Goal: Task Accomplishment & Management: Manage account settings

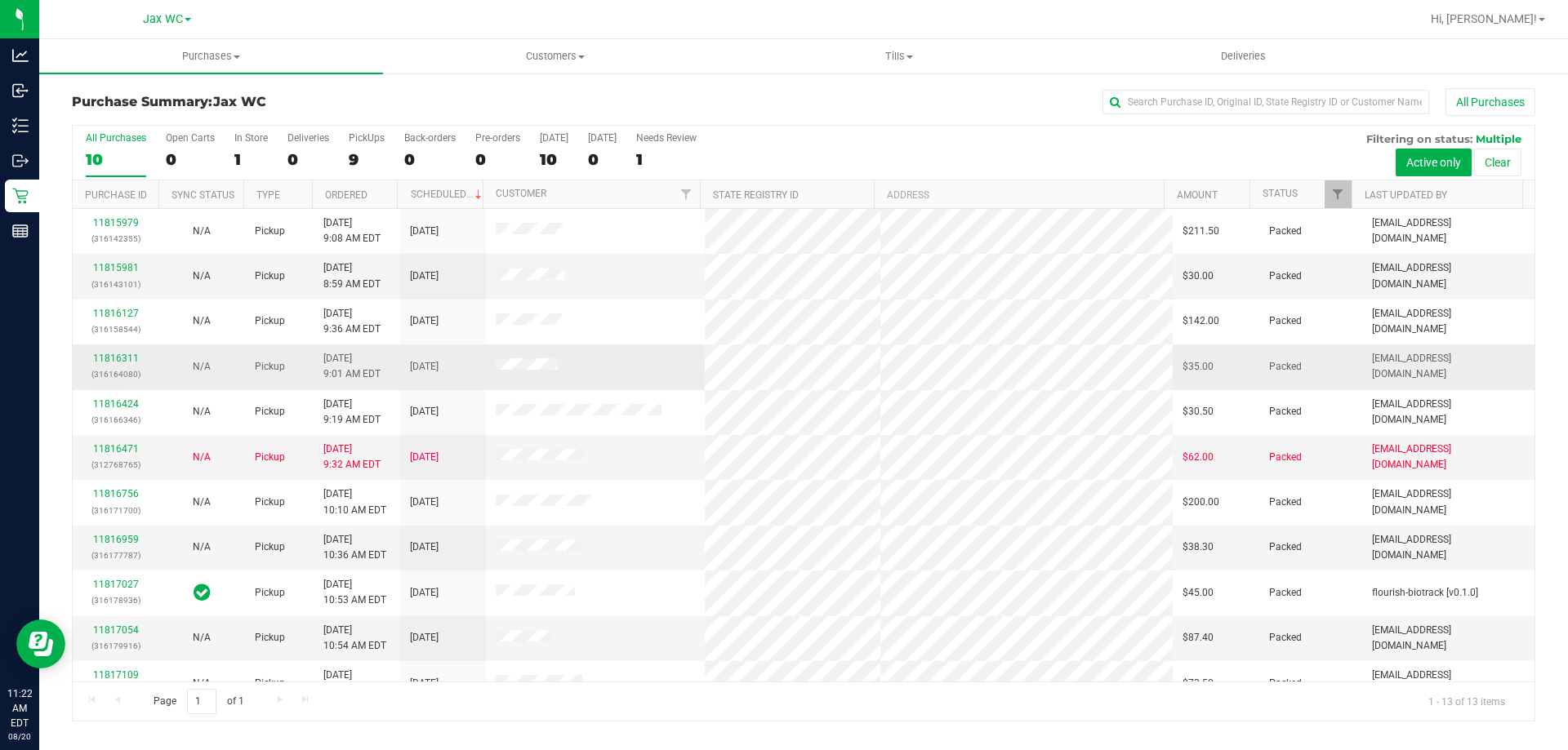
scroll to position [115, 0]
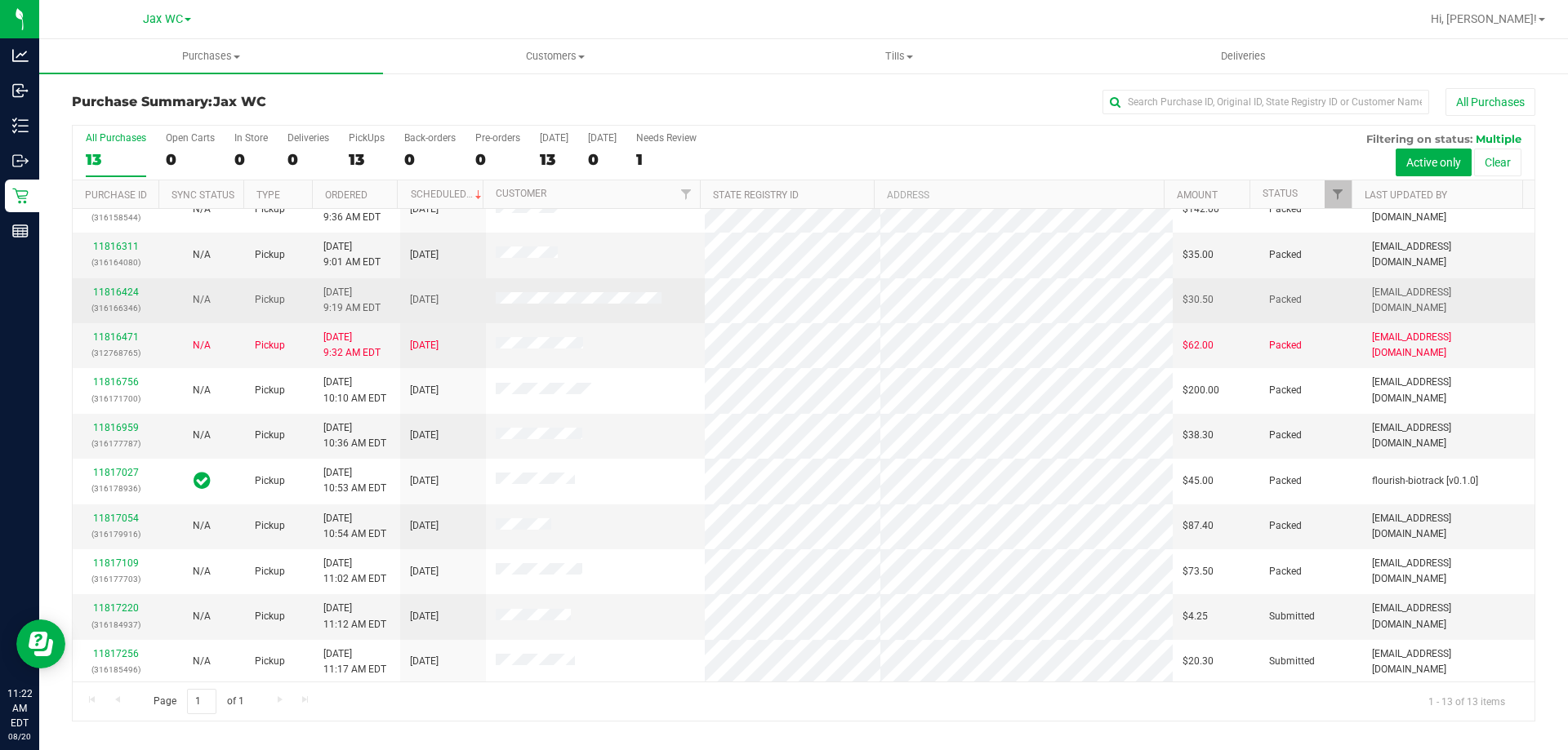
scroll to position [115, 0]
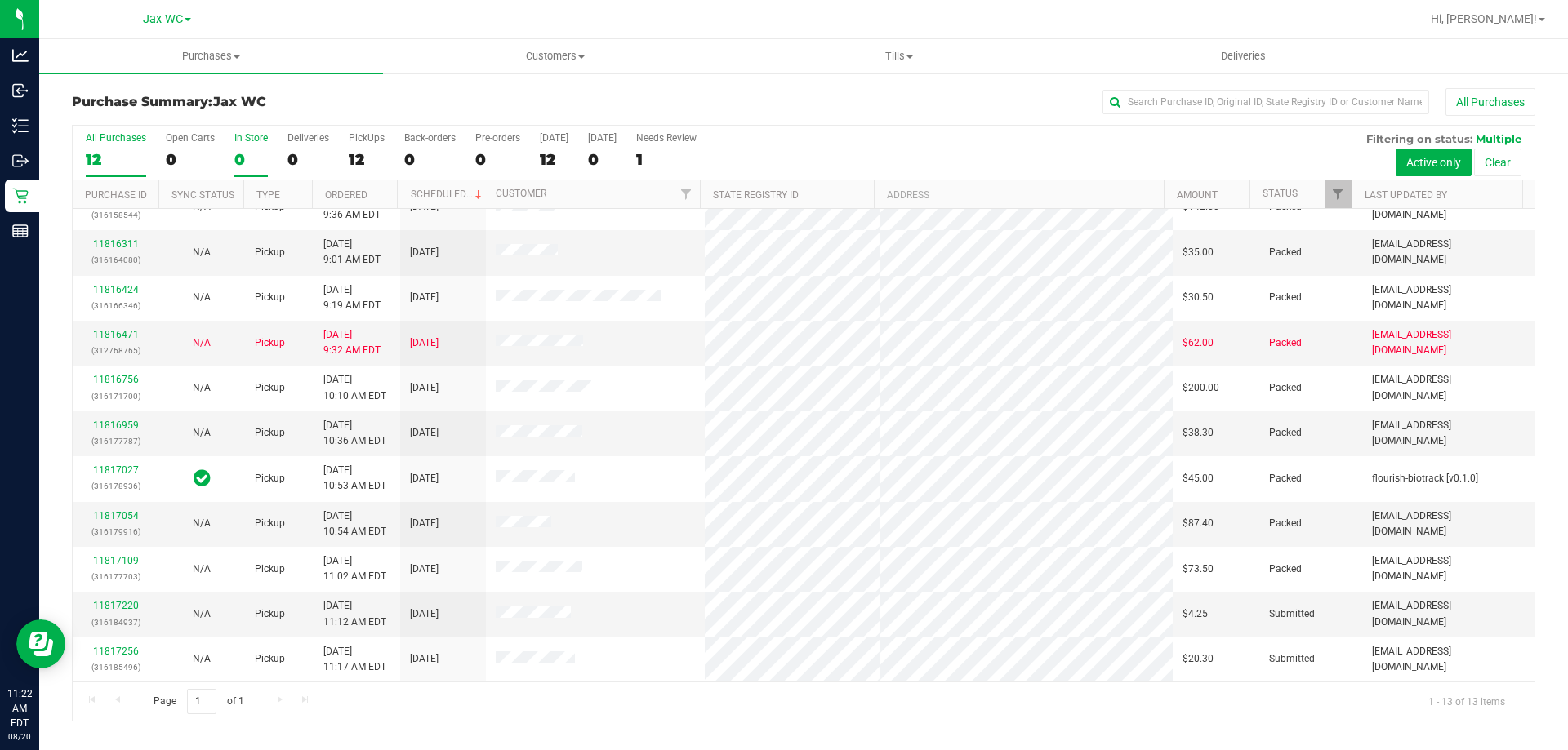
click at [258, 162] on div "0" at bounding box center [251, 160] width 33 height 19
click at [0, 0] on input "In Store 0" at bounding box center [0, 0] width 0 height 0
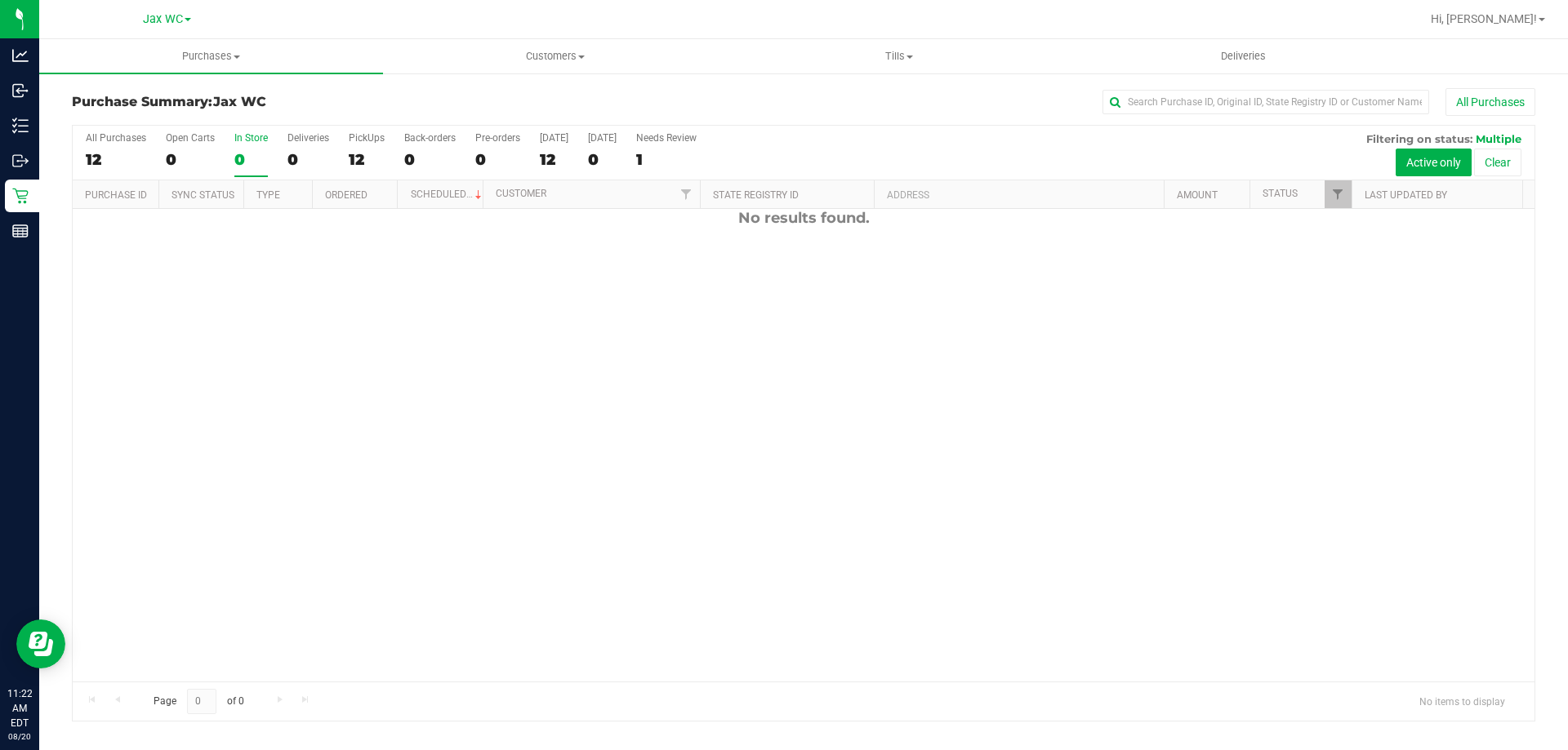
scroll to position [0, 0]
click at [120, 165] on div "12" at bounding box center [116, 160] width 60 height 19
click at [0, 0] on input "All Purchases 12" at bounding box center [0, 0] width 0 height 0
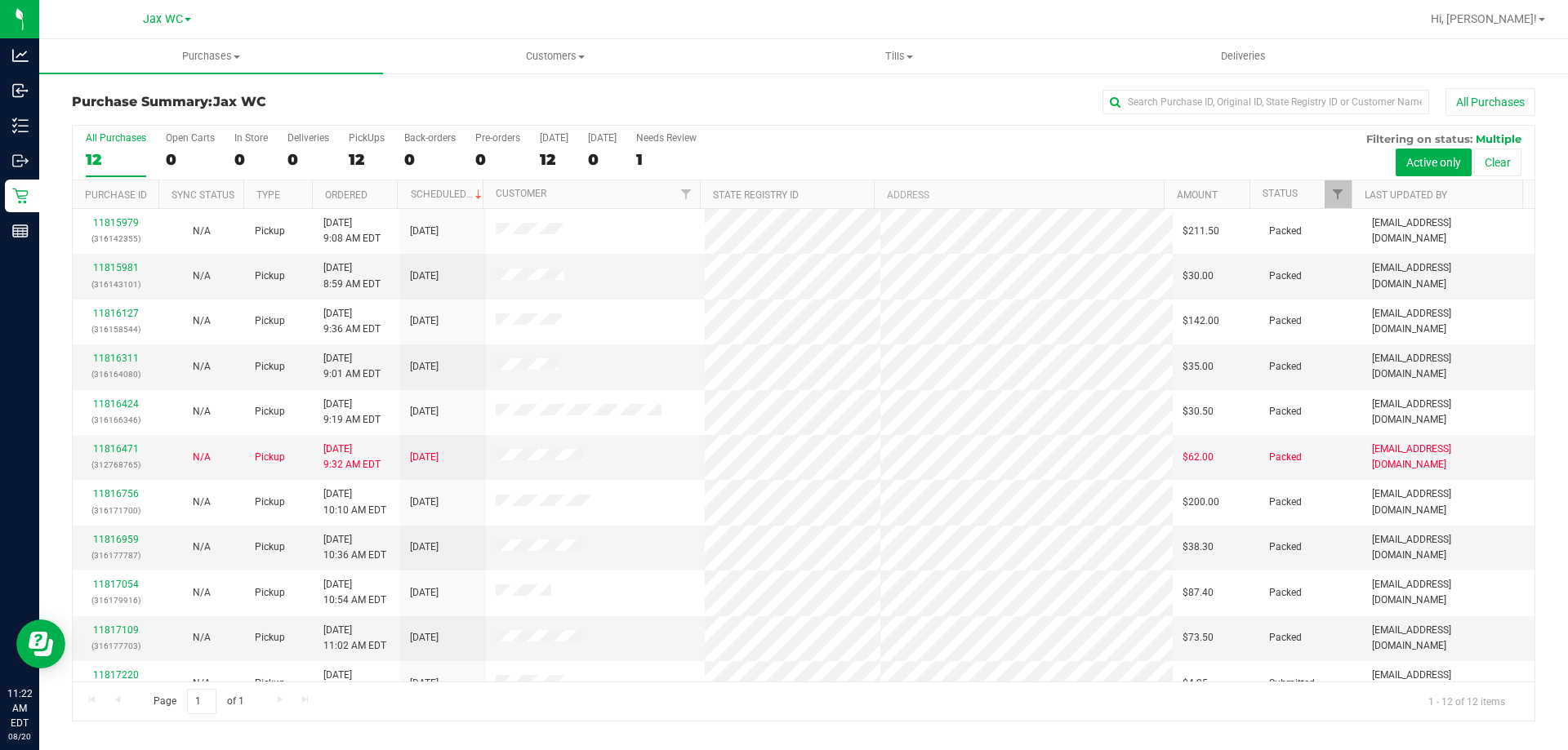
click at [231, 149] on div "All Purchases 12 Open Carts 0 In Store 0 Deliveries 0 PickUps 12 Back-orders 0 …" at bounding box center [804, 153] width 1462 height 54
click at [246, 155] on div "0" at bounding box center [251, 160] width 33 height 19
click at [0, 0] on input "In Store 0" at bounding box center [0, 0] width 0 height 0
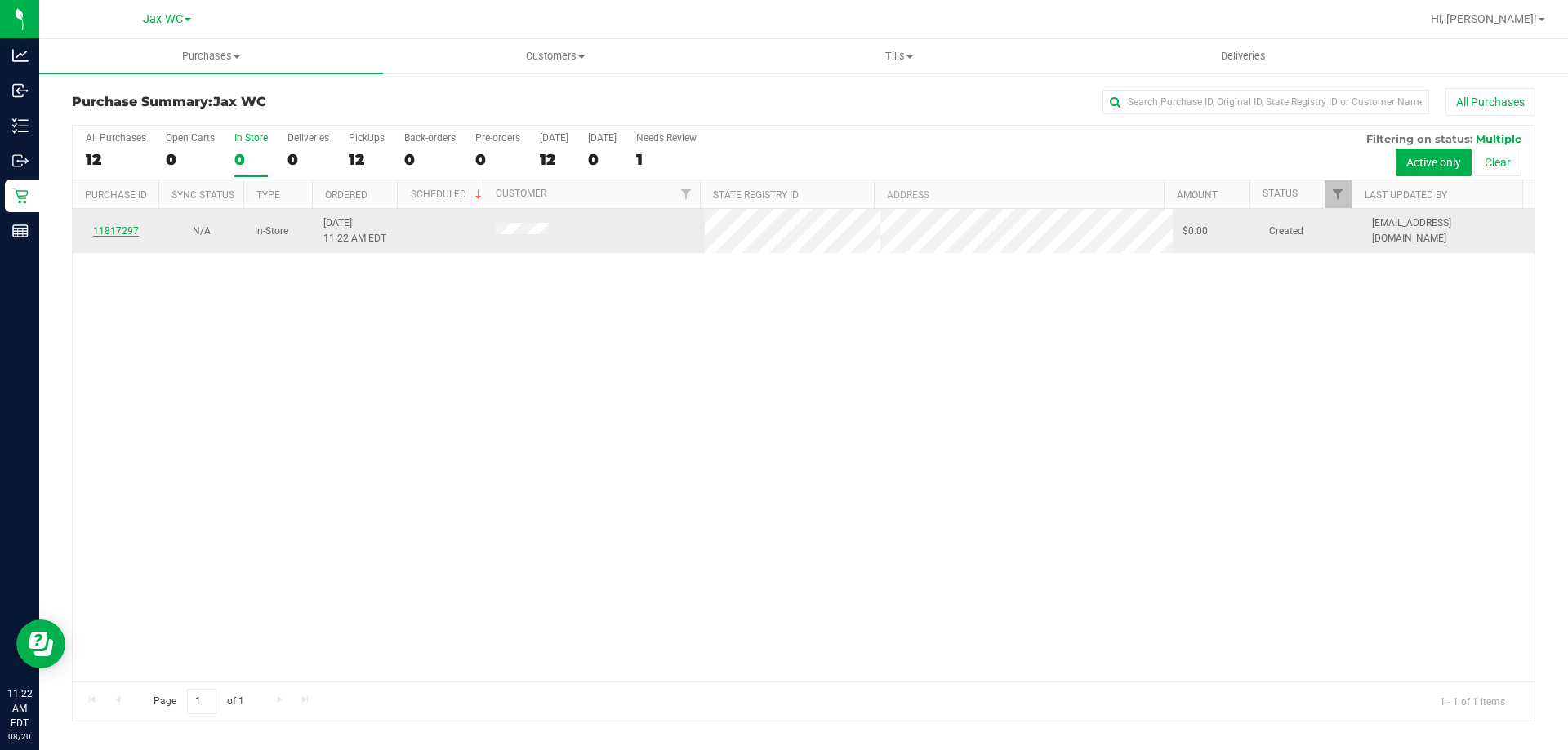
click at [128, 233] on link "11817297" at bounding box center [116, 230] width 46 height 11
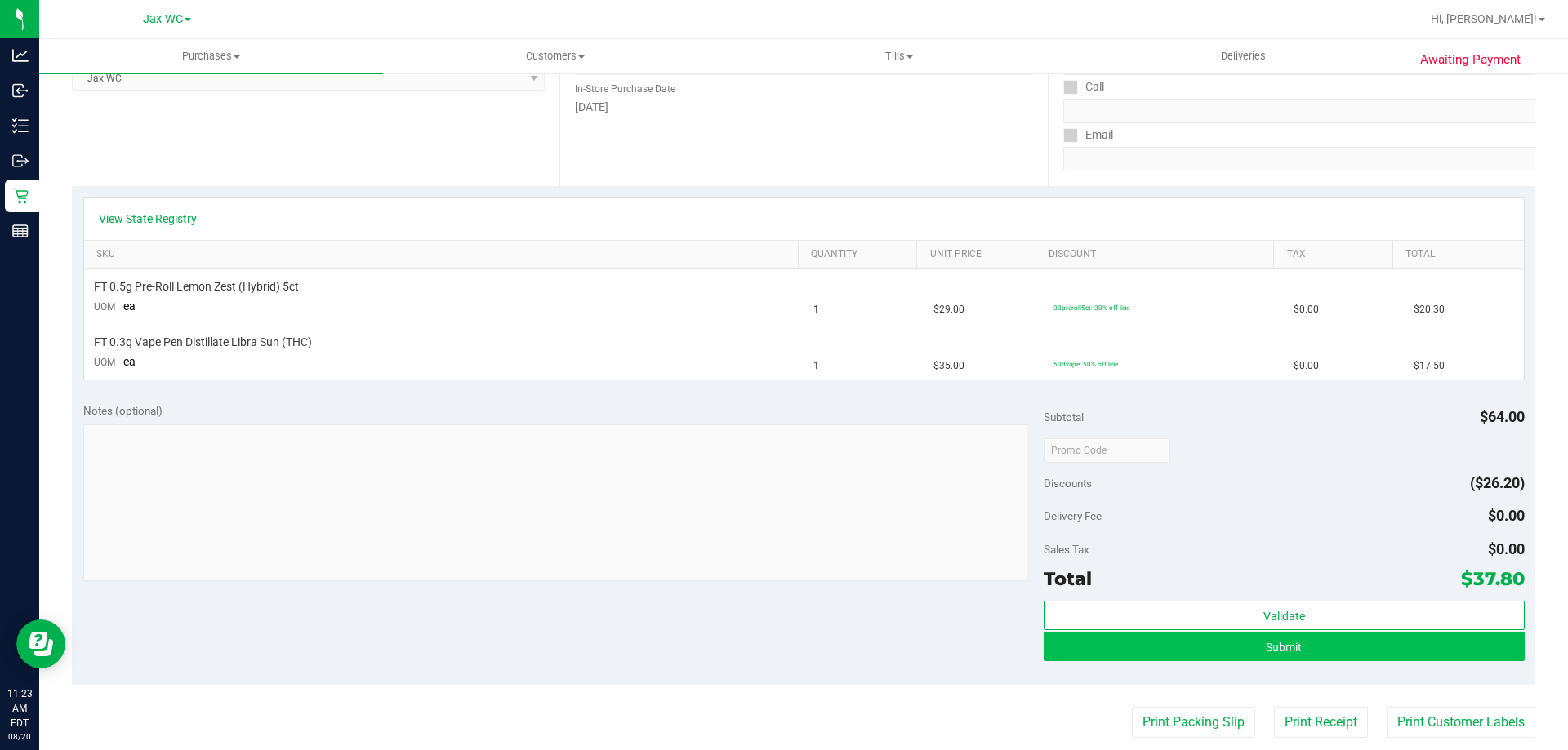
scroll to position [408, 0]
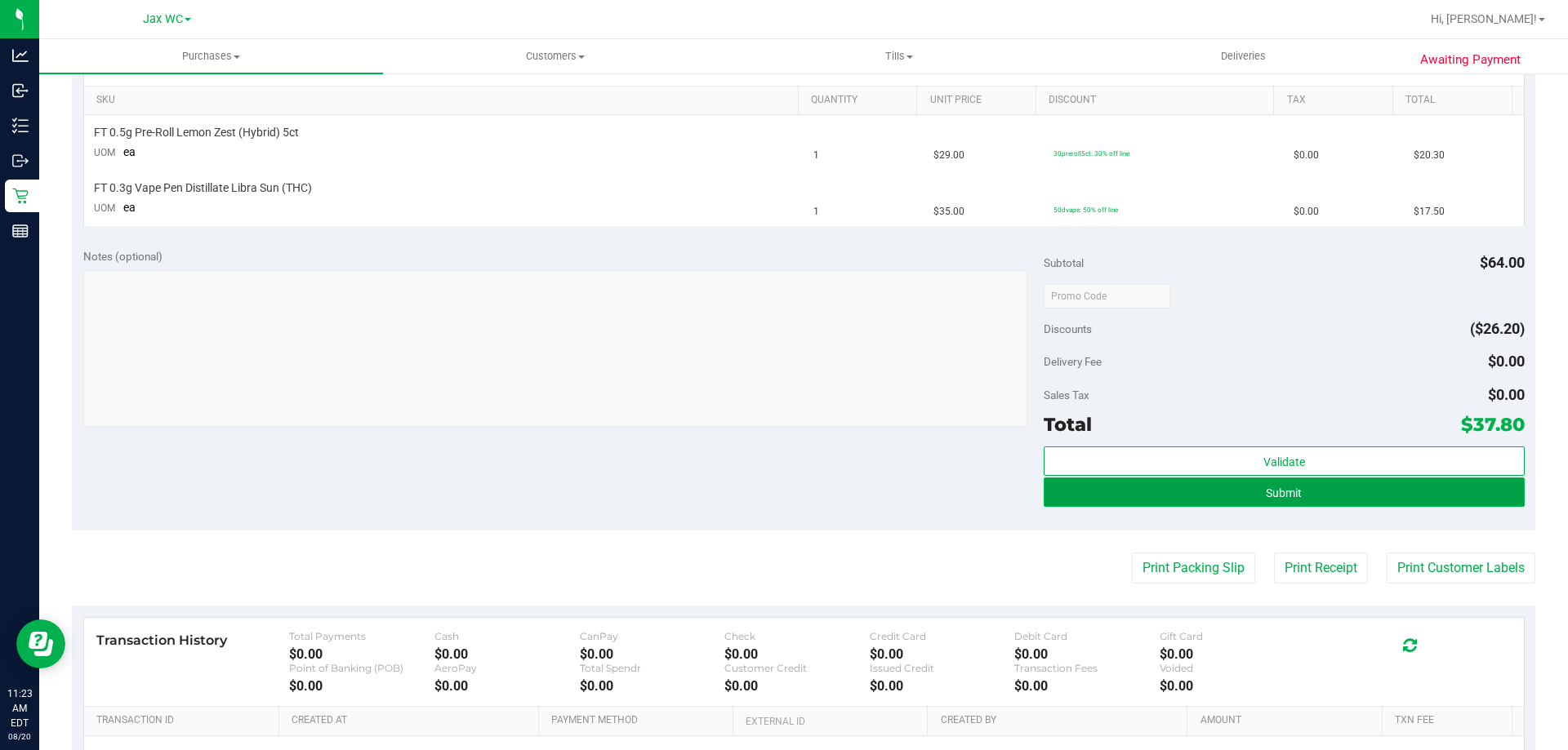
click at [1269, 502] on button "Submit" at bounding box center [1283, 492] width 480 height 30
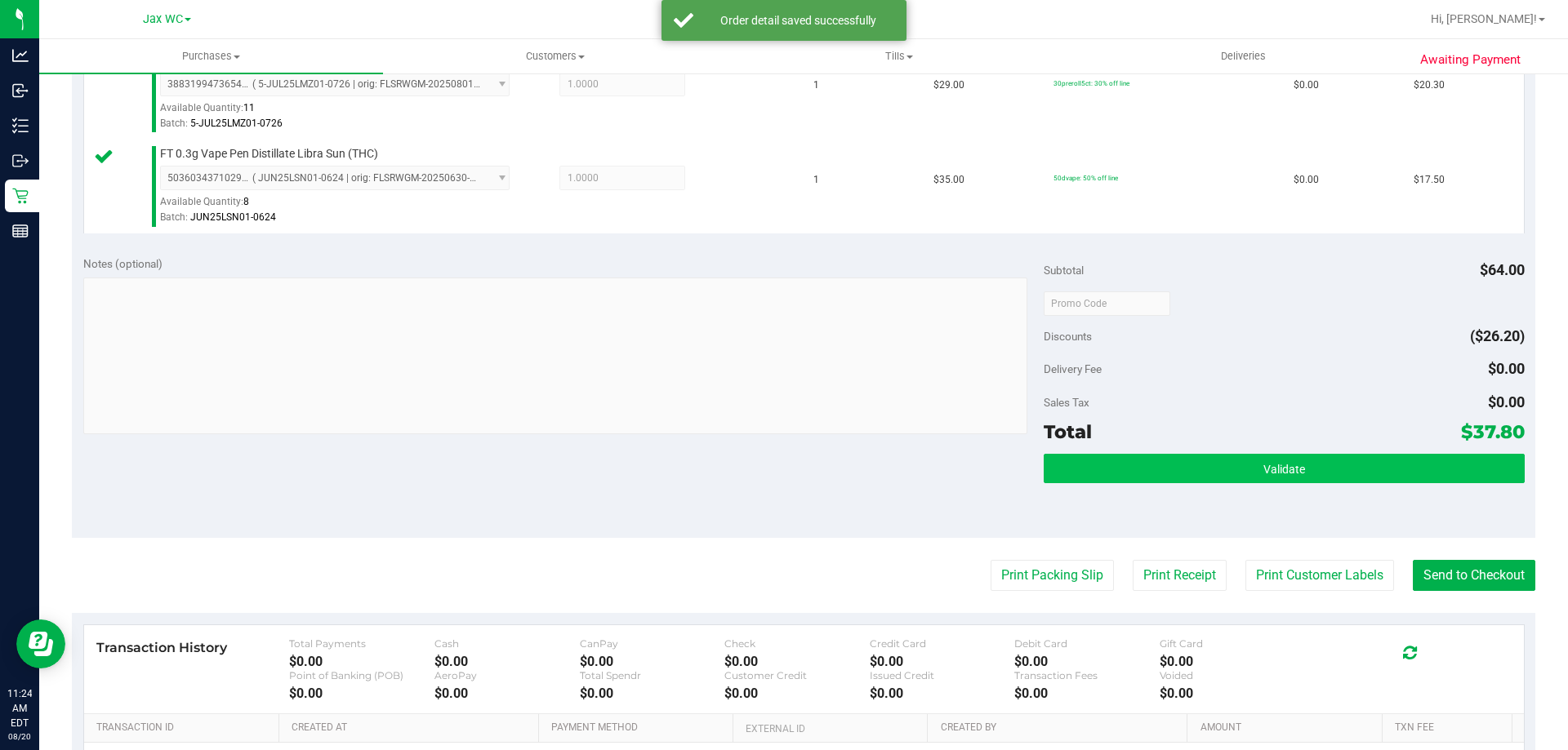
scroll to position [489, 0]
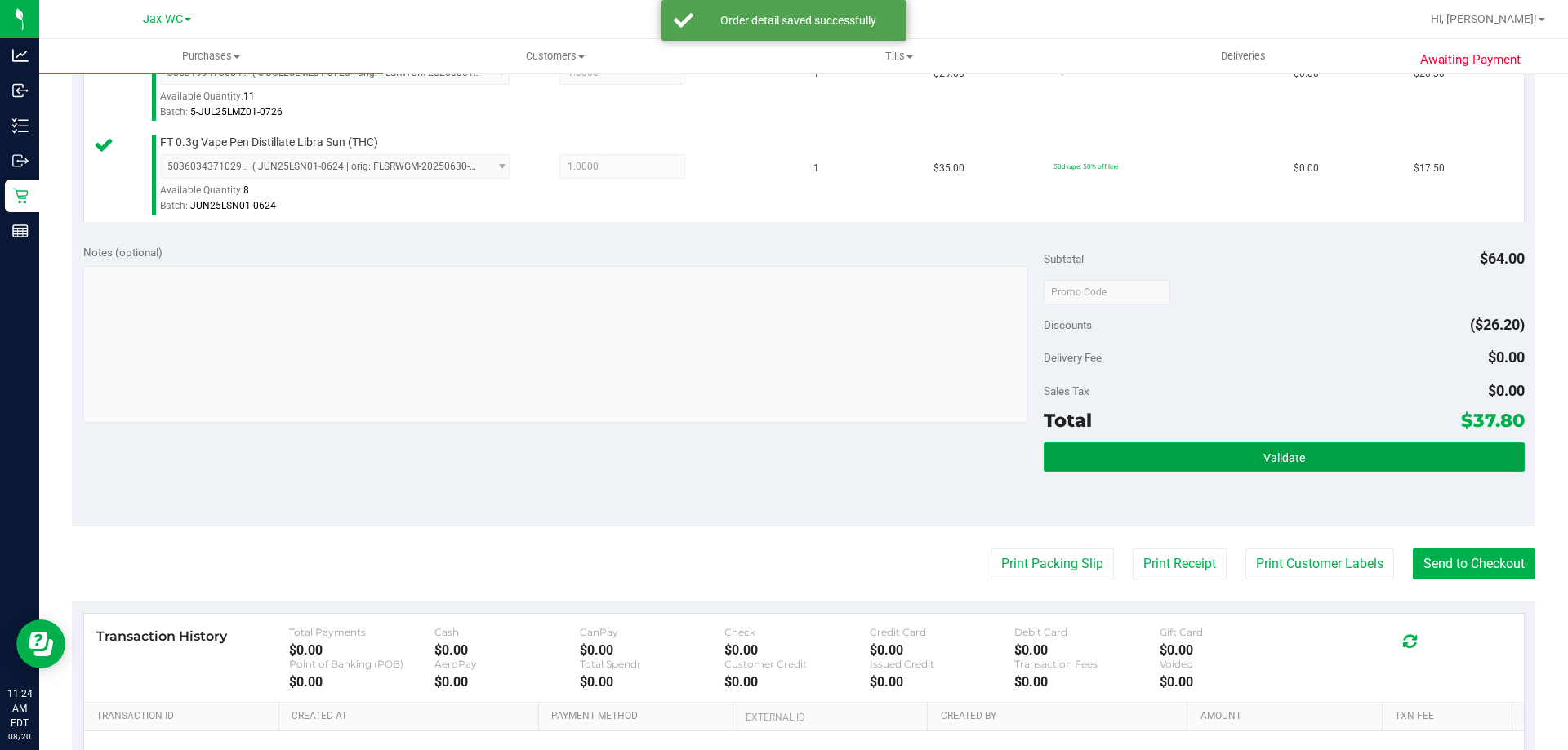
drag, startPoint x: 1232, startPoint y: 448, endPoint x: 1236, endPoint y: 460, distance: 12.6
click at [1227, 444] on button "Validate" at bounding box center [1283, 457] width 480 height 30
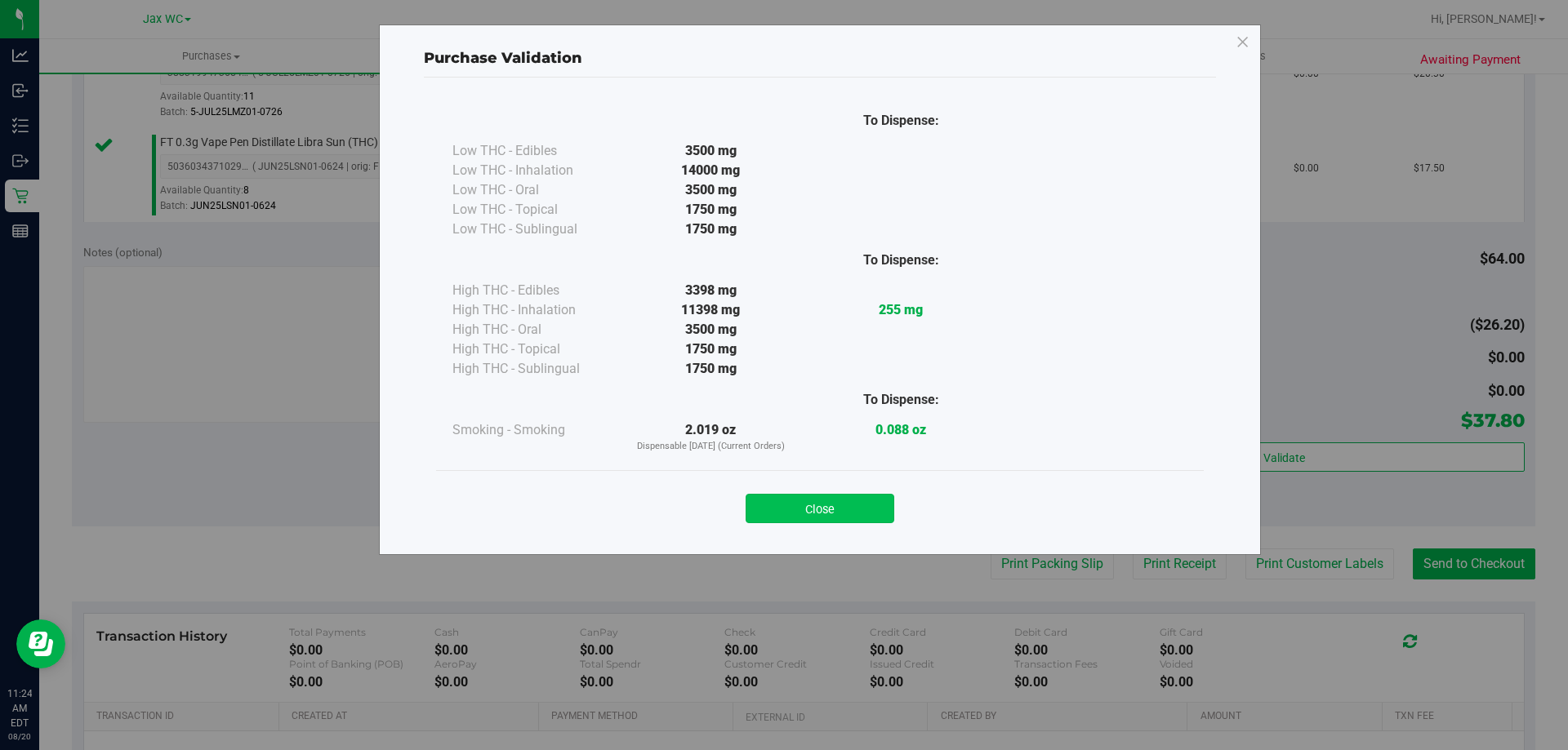
click at [873, 510] on button "Close" at bounding box center [819, 508] width 149 height 30
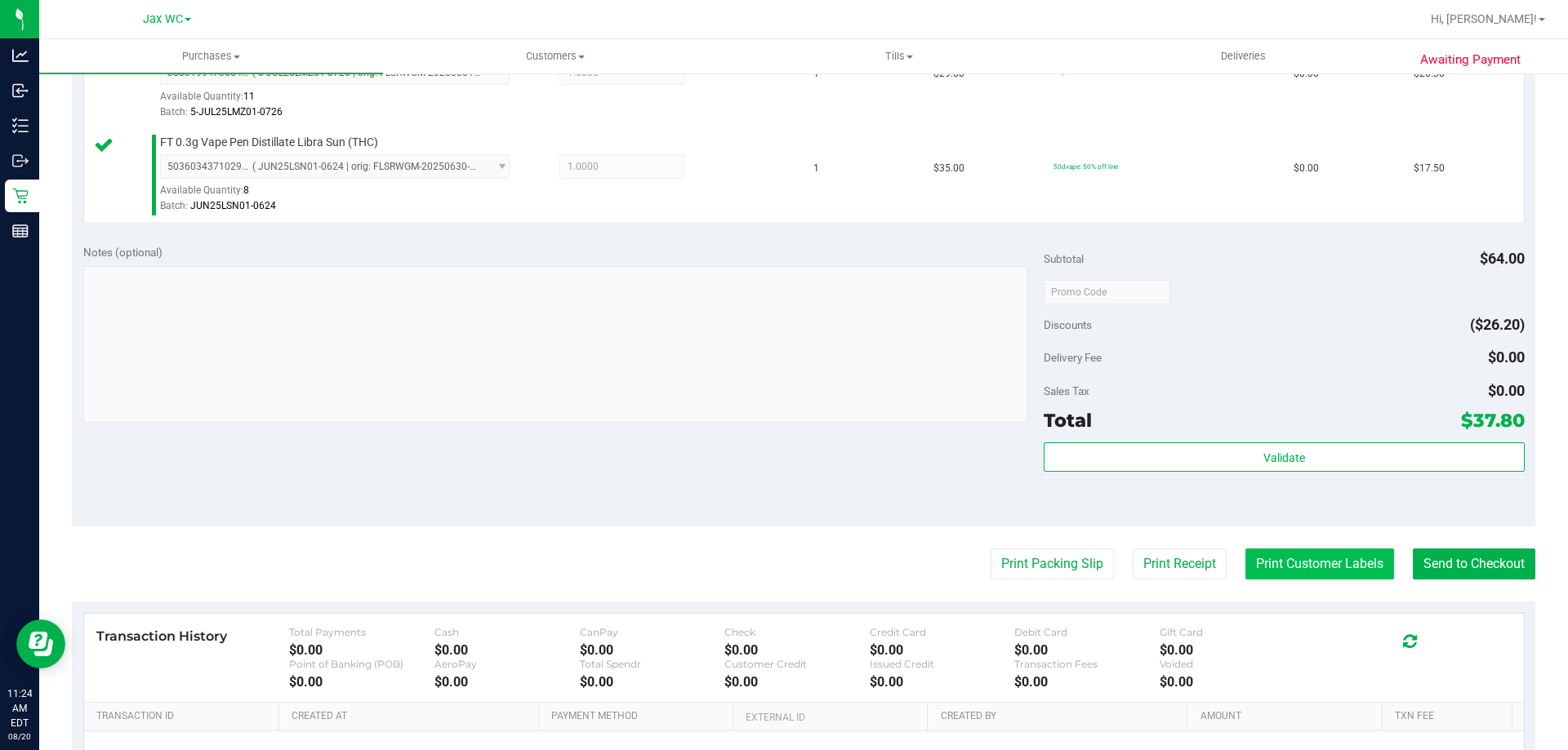
click at [1245, 553] on button "Print Customer Labels" at bounding box center [1319, 564] width 149 height 31
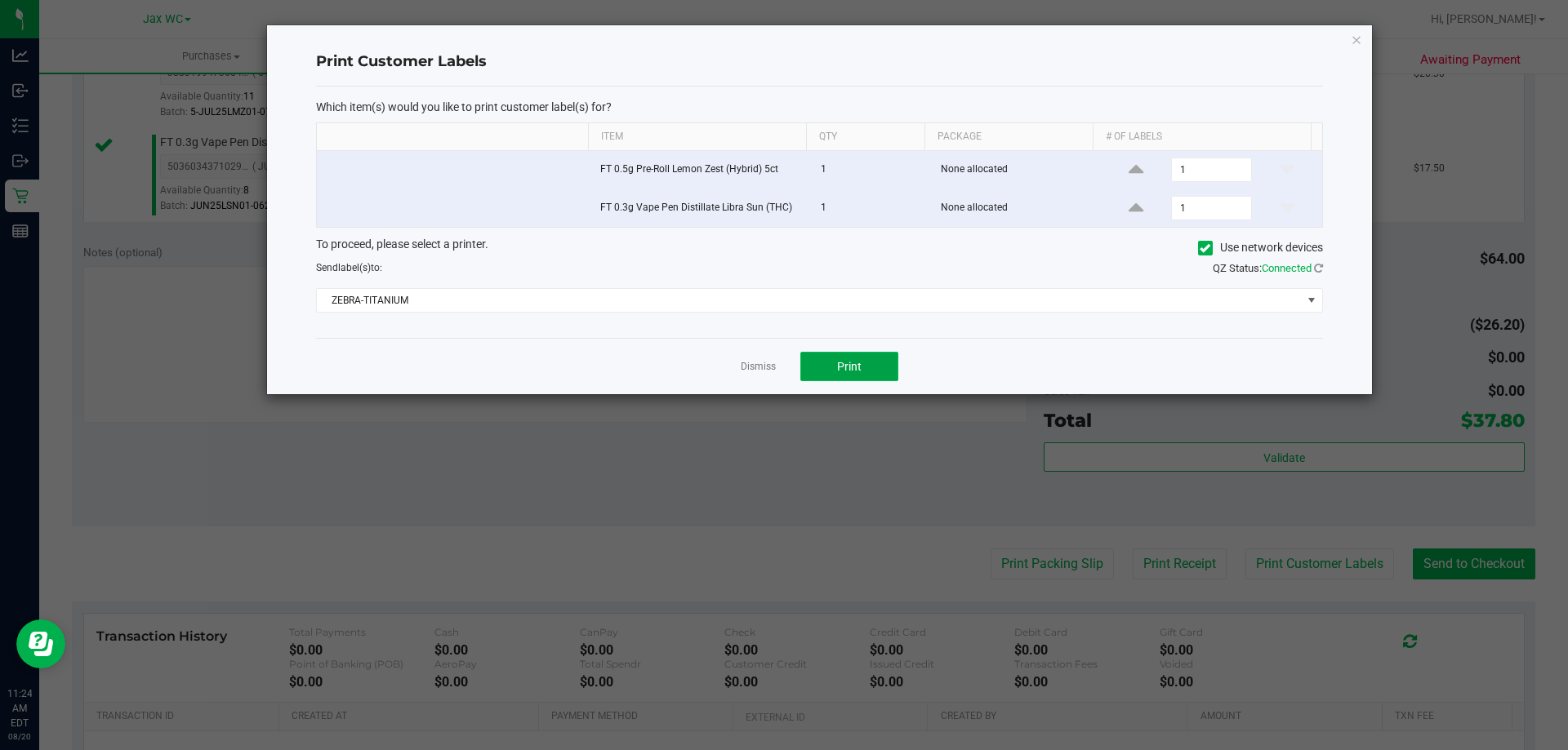
click at [847, 371] on span "Print" at bounding box center [849, 366] width 25 height 13
click at [751, 364] on link "Dismiss" at bounding box center [757, 367] width 35 height 14
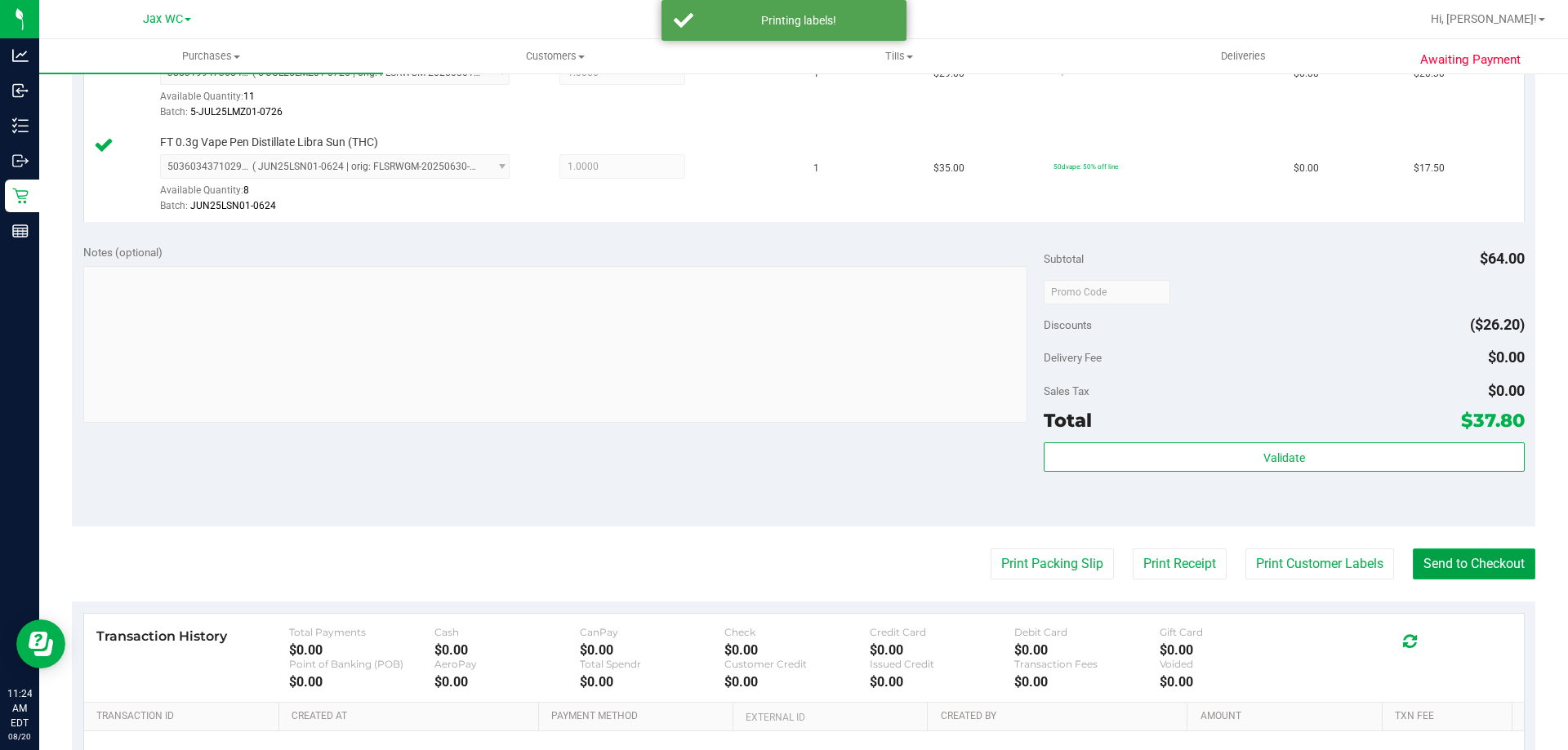
click at [1427, 551] on button "Send to Checkout" at bounding box center [1474, 564] width 122 height 31
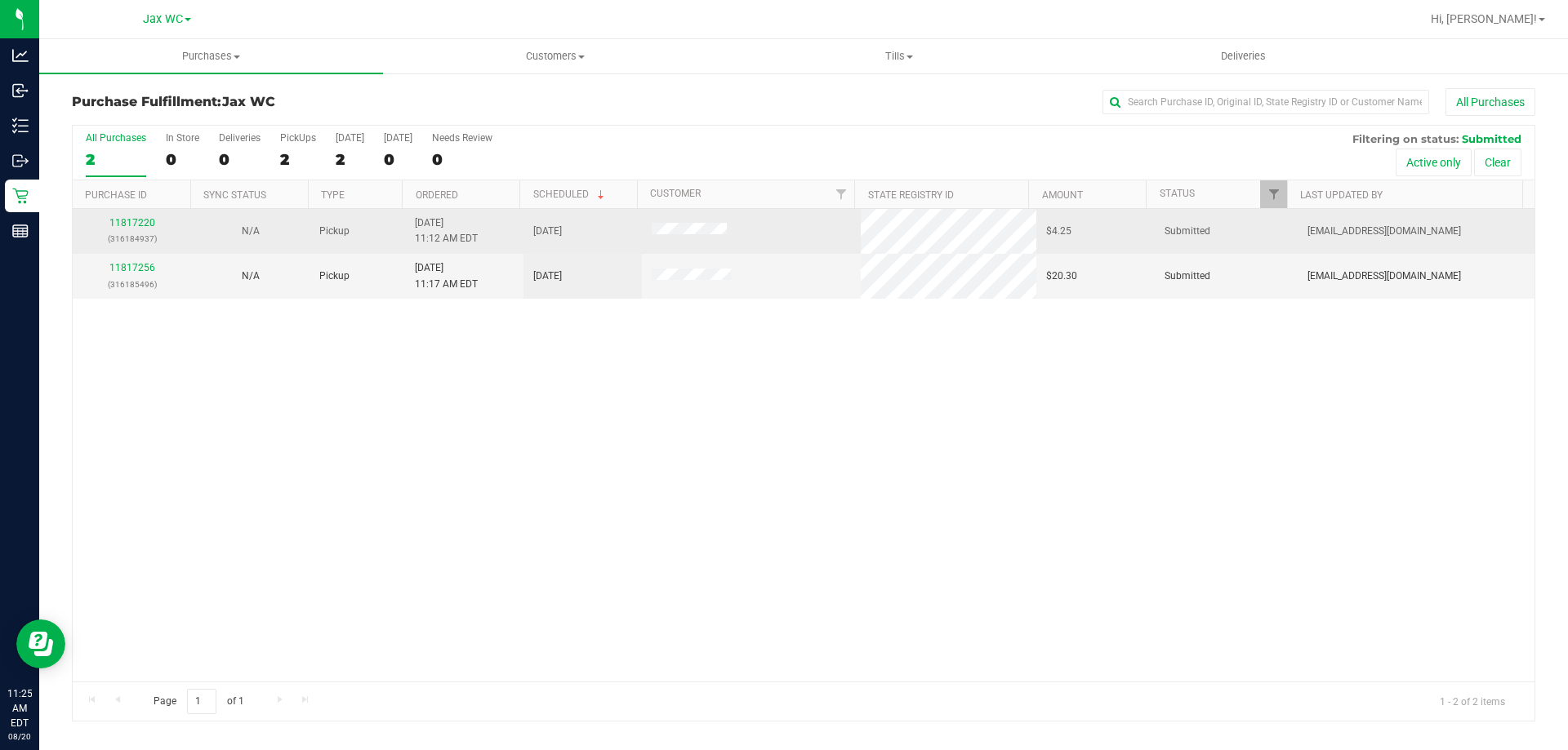
click at [134, 230] on div "11817220 (316184937)" at bounding box center [132, 231] width 99 height 31
click at [135, 224] on link "11817220" at bounding box center [133, 223] width 46 height 11
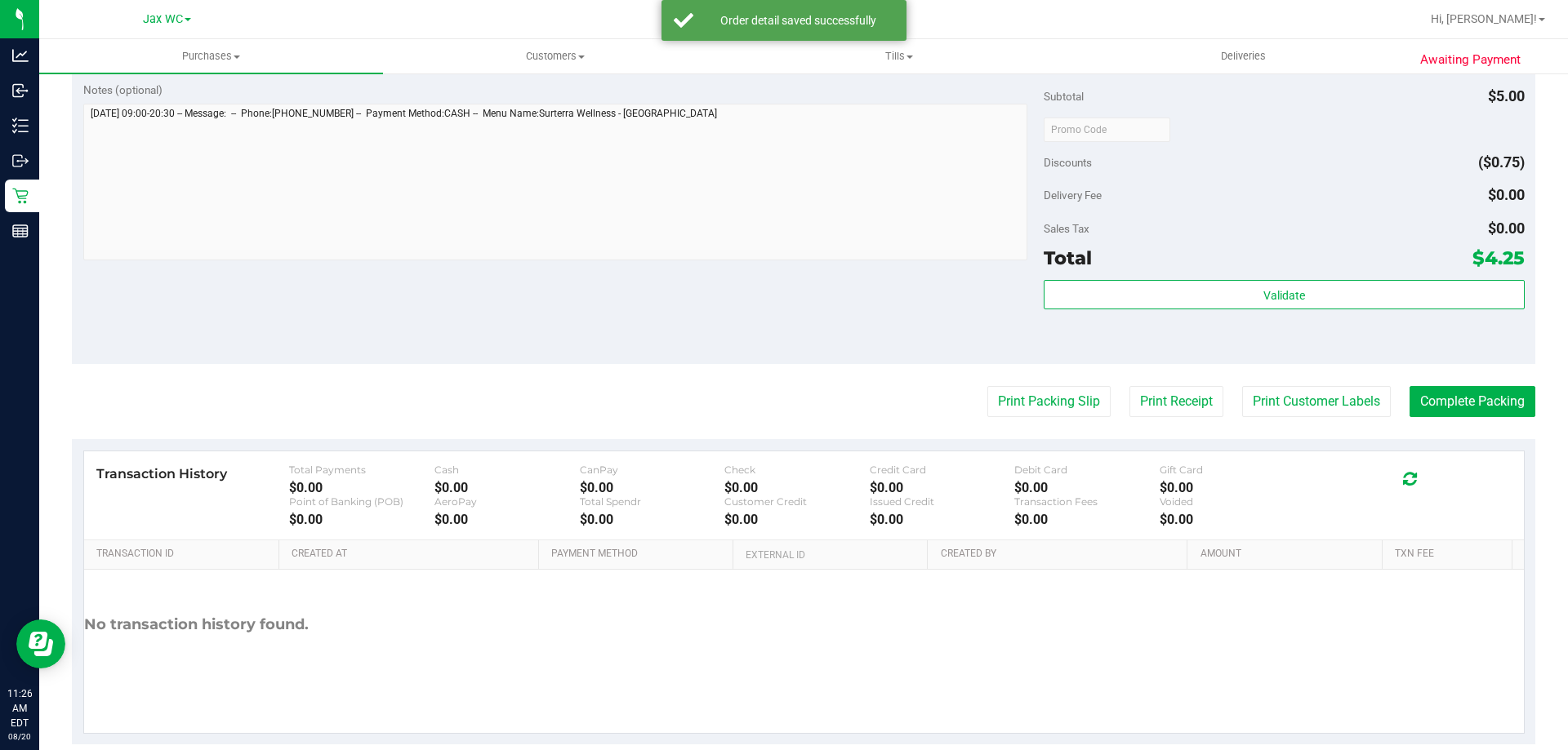
scroll to position [584, 0]
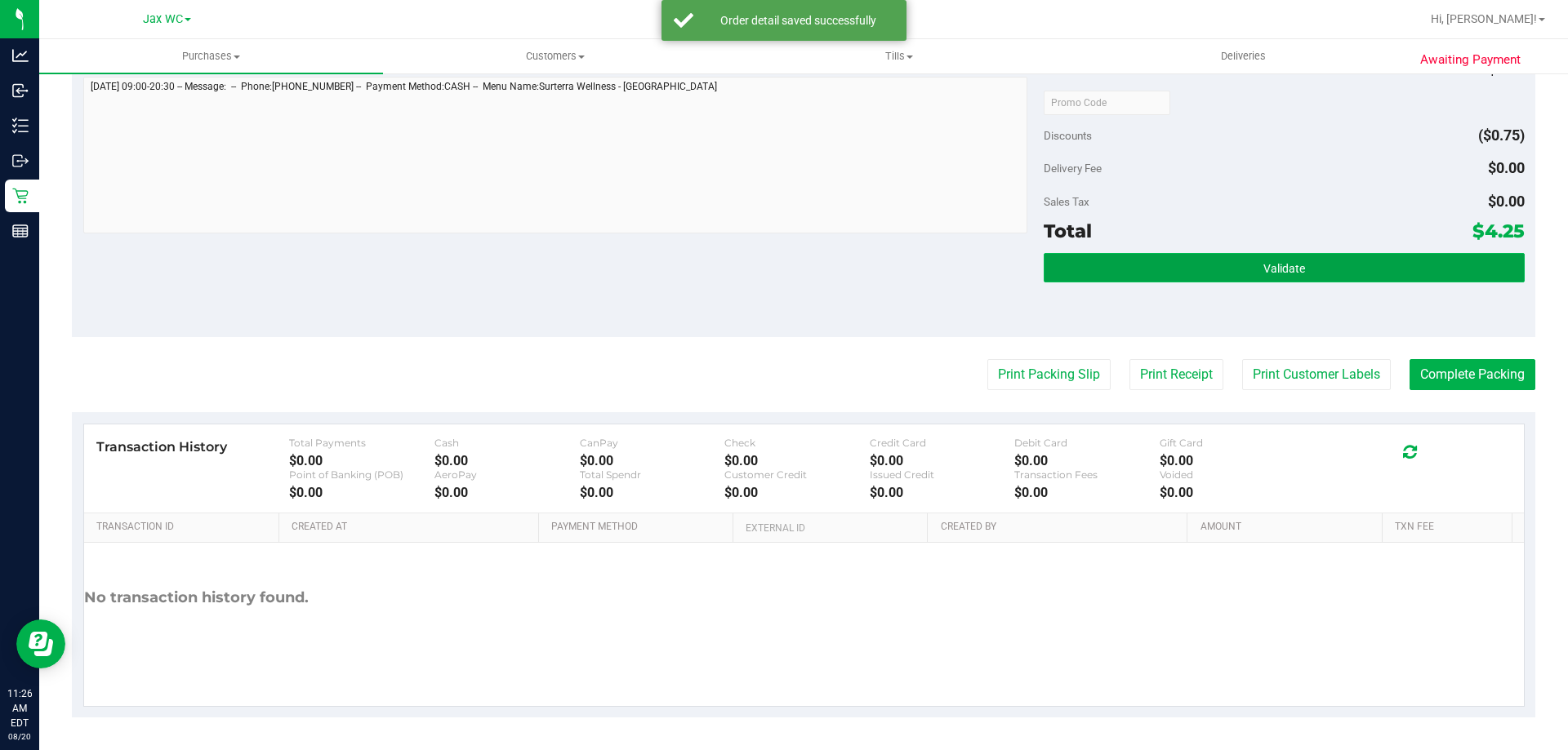
click at [1322, 268] on button "Validate" at bounding box center [1283, 268] width 480 height 30
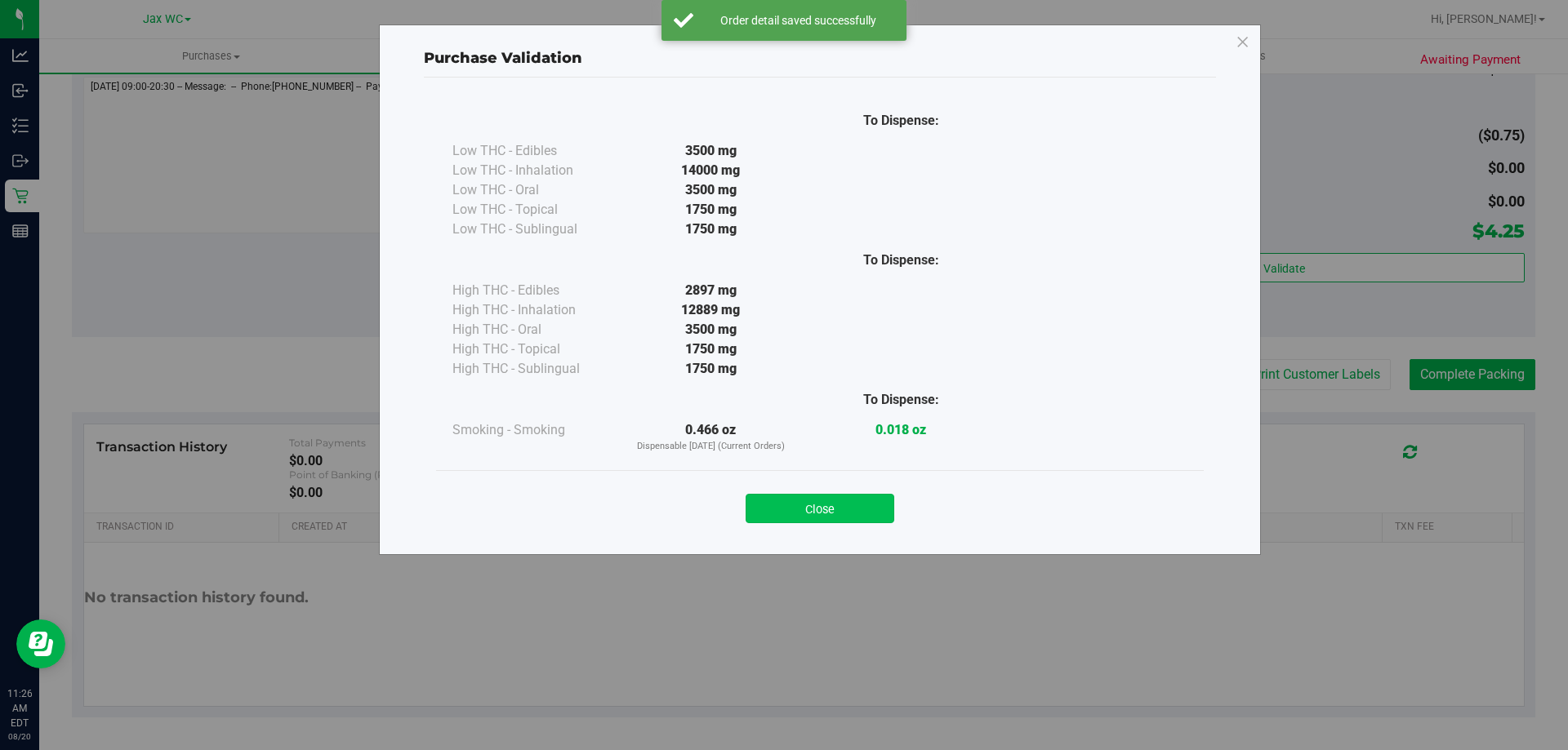
click at [818, 496] on button "Close" at bounding box center [819, 508] width 149 height 30
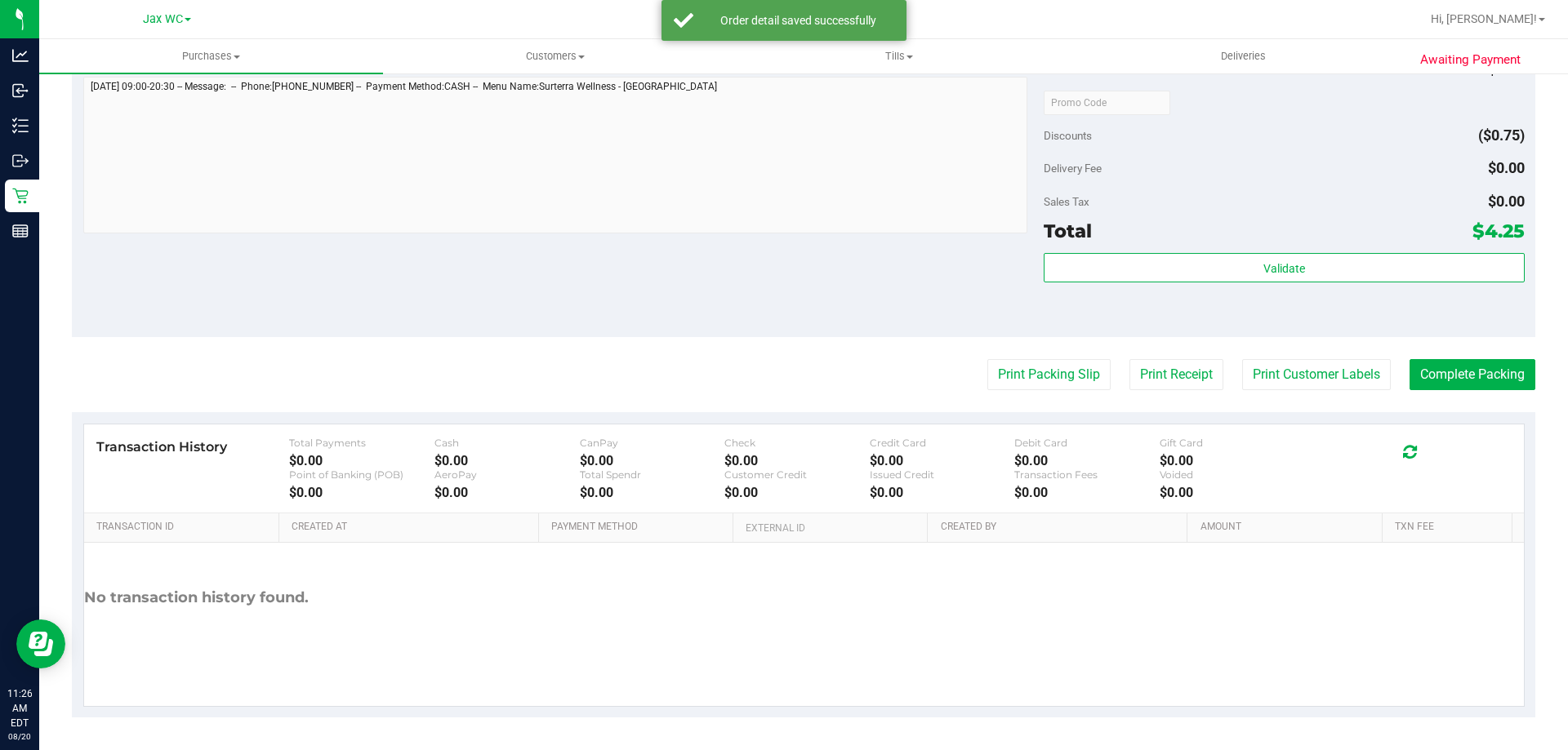
click at [1259, 349] on purchase-details "Back Edit Purchase Cancel Purchase View Profile # 11817220 BioTrack ID: - Submi…" at bounding box center [804, 110] width 1463 height 1214
click at [1260, 359] on purchase-details "Back Edit Purchase Cancel Purchase View Profile # 11817220 BioTrack ID: - Submi…" at bounding box center [804, 110] width 1463 height 1214
click at [1276, 372] on button "Print Customer Labels" at bounding box center [1316, 375] width 149 height 31
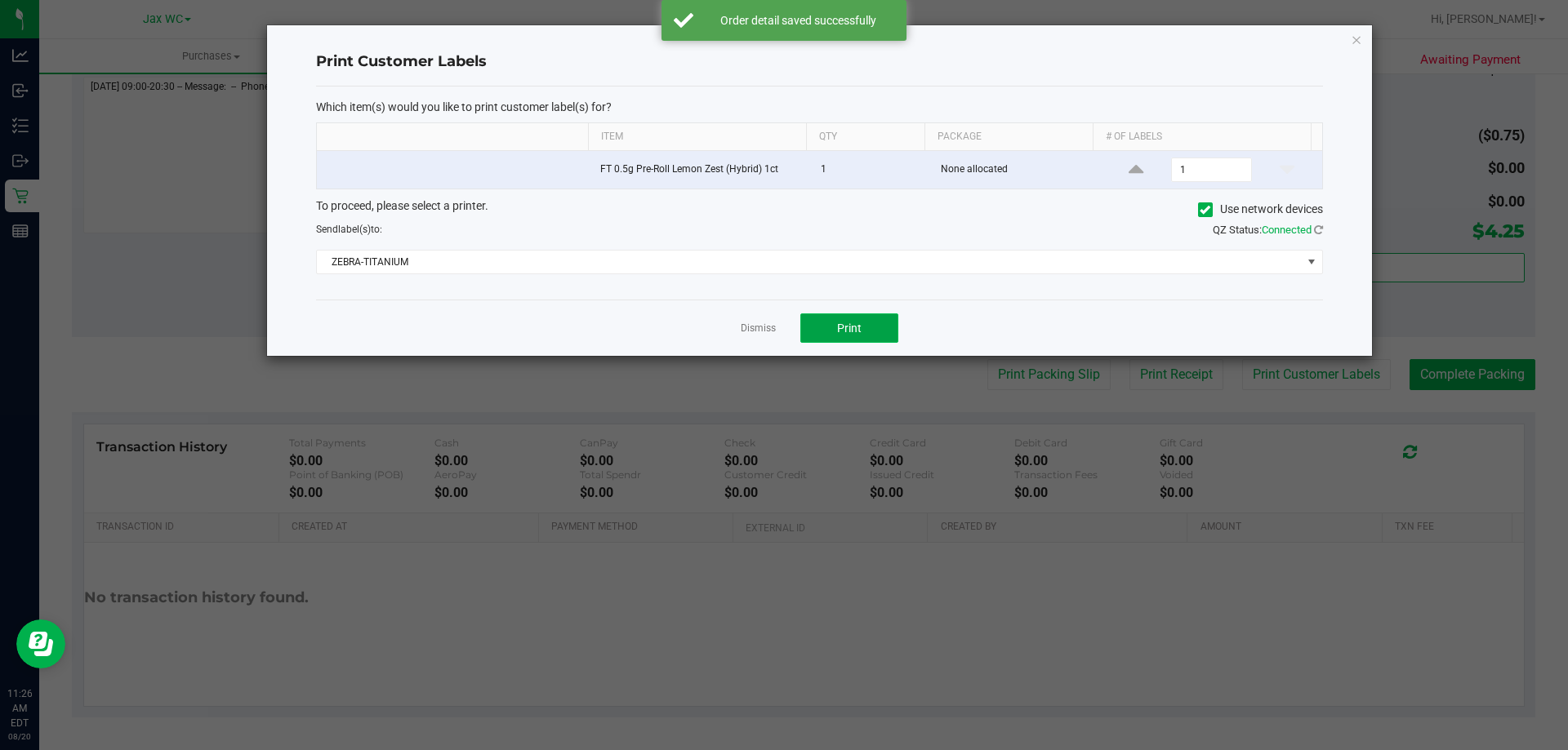
click at [859, 329] on span "Print" at bounding box center [849, 328] width 25 height 13
click at [767, 325] on link "Dismiss" at bounding box center [757, 329] width 35 height 14
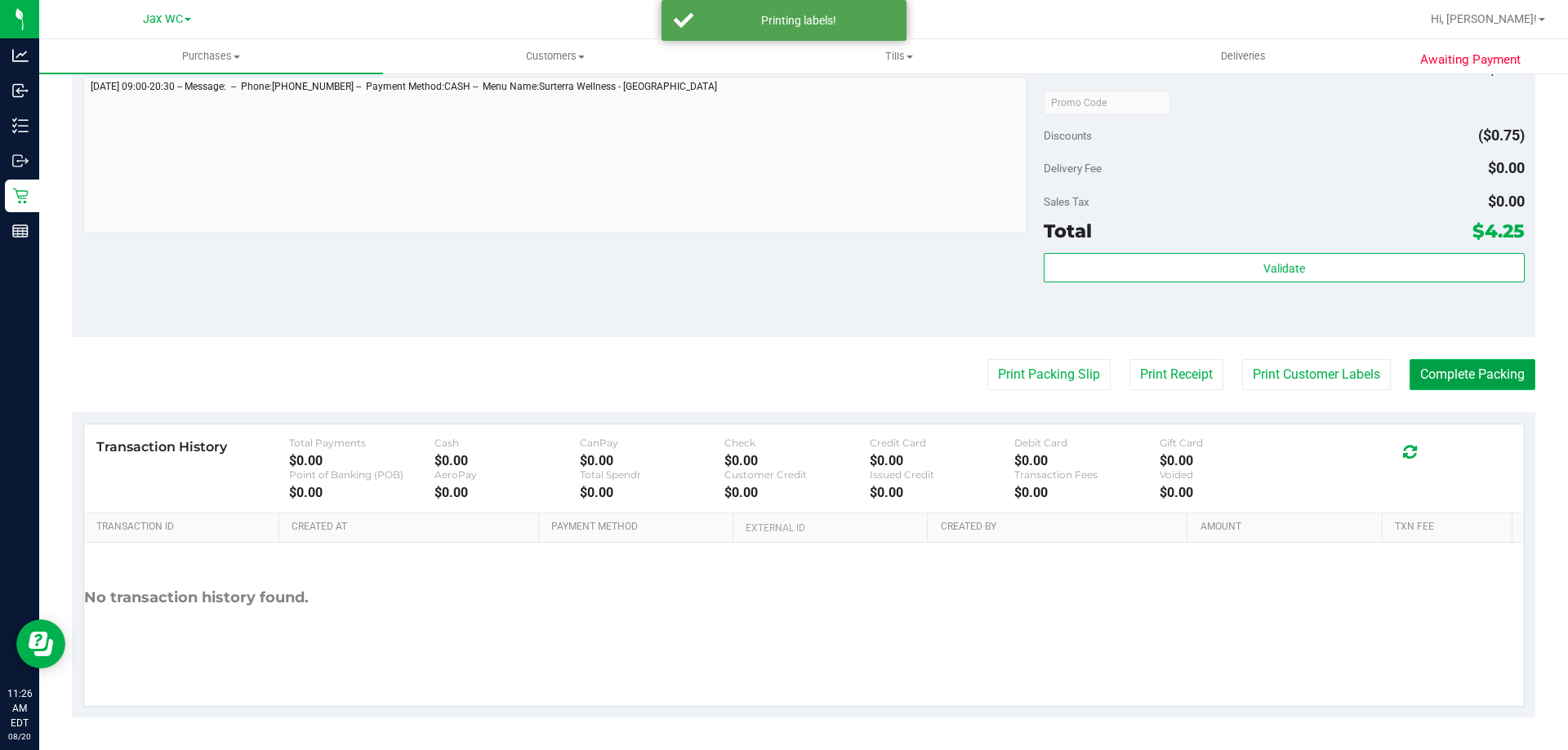
click at [1437, 365] on button "Complete Packing" at bounding box center [1472, 375] width 126 height 31
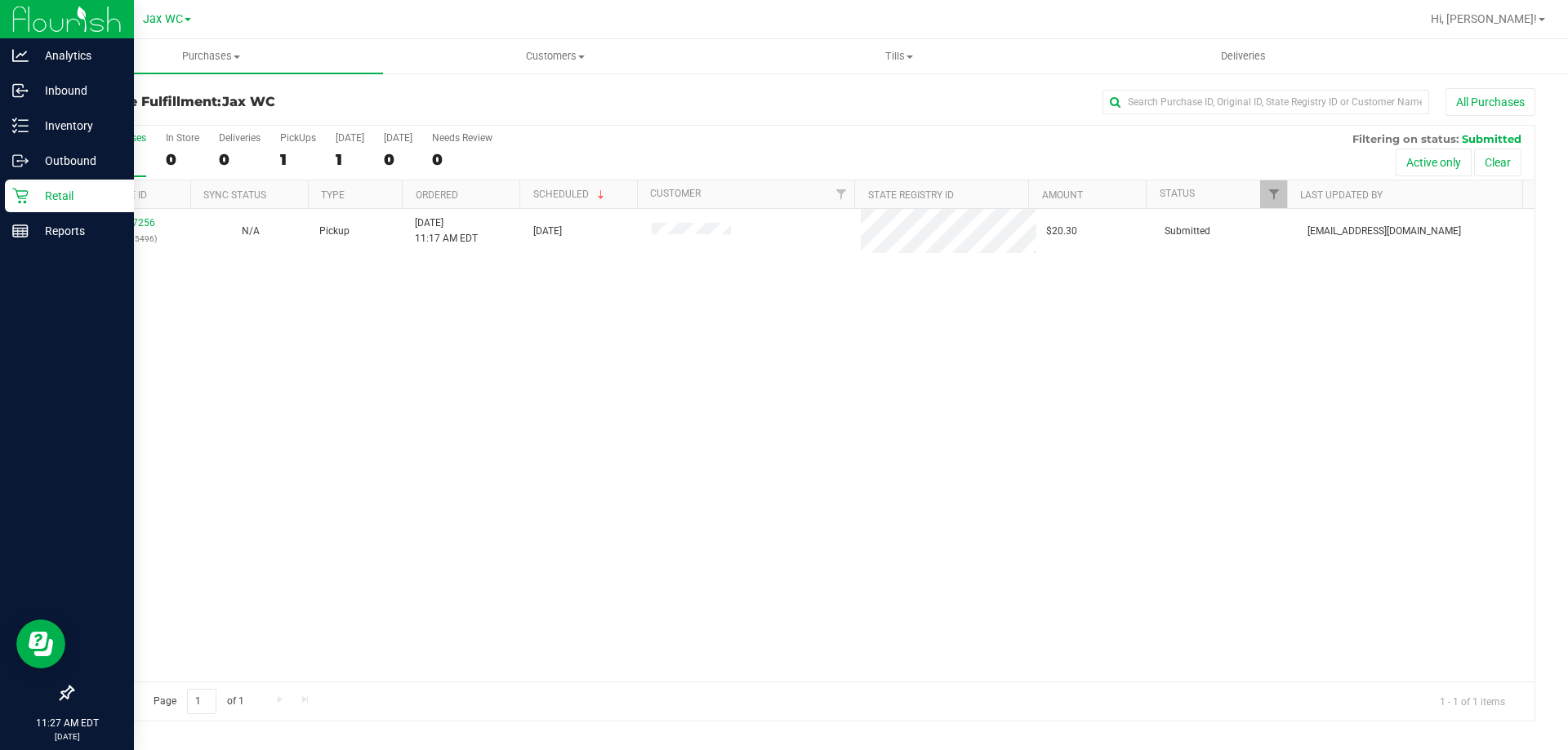
click at [36, 186] on p "Retail" at bounding box center [77, 195] width 98 height 20
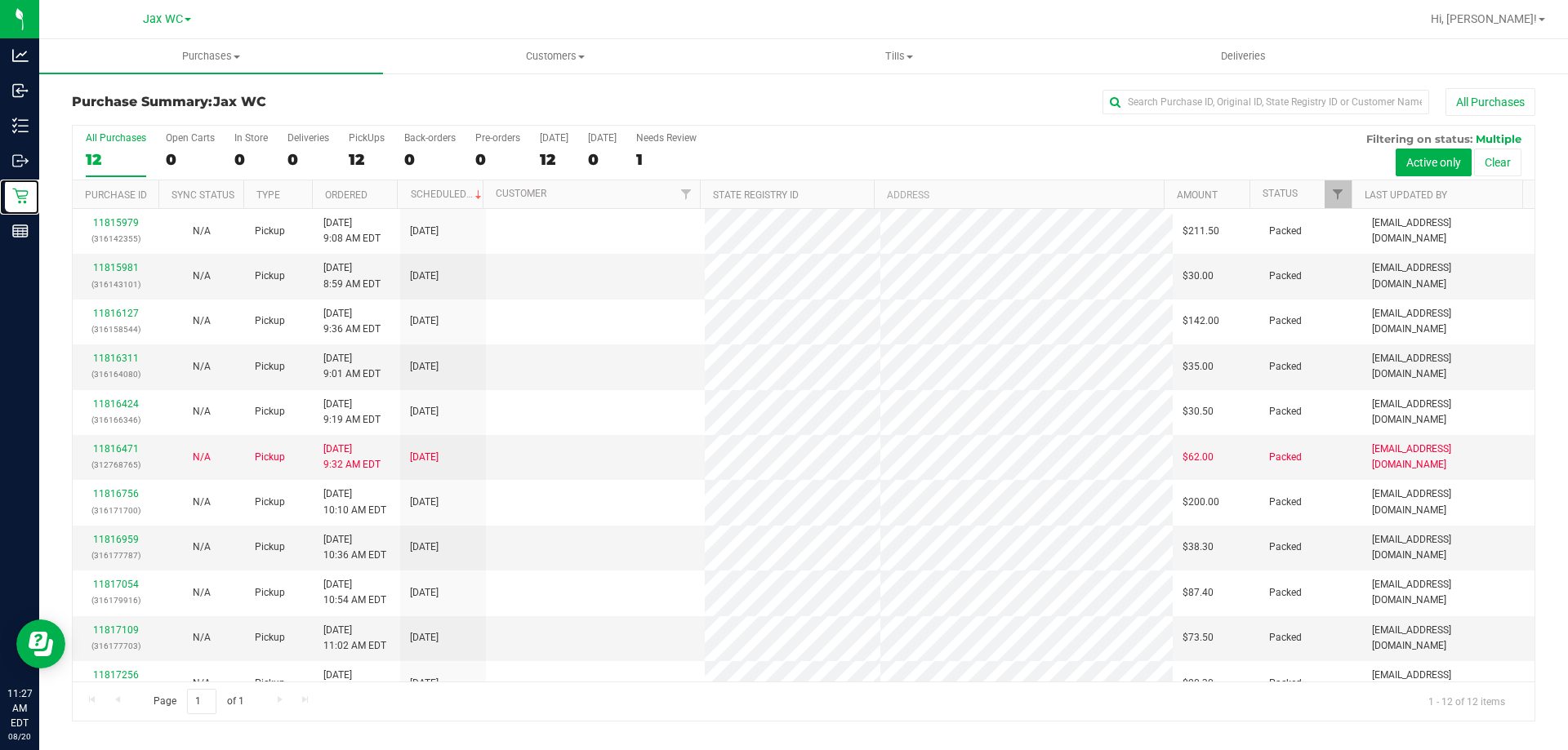
scroll to position [70, 0]
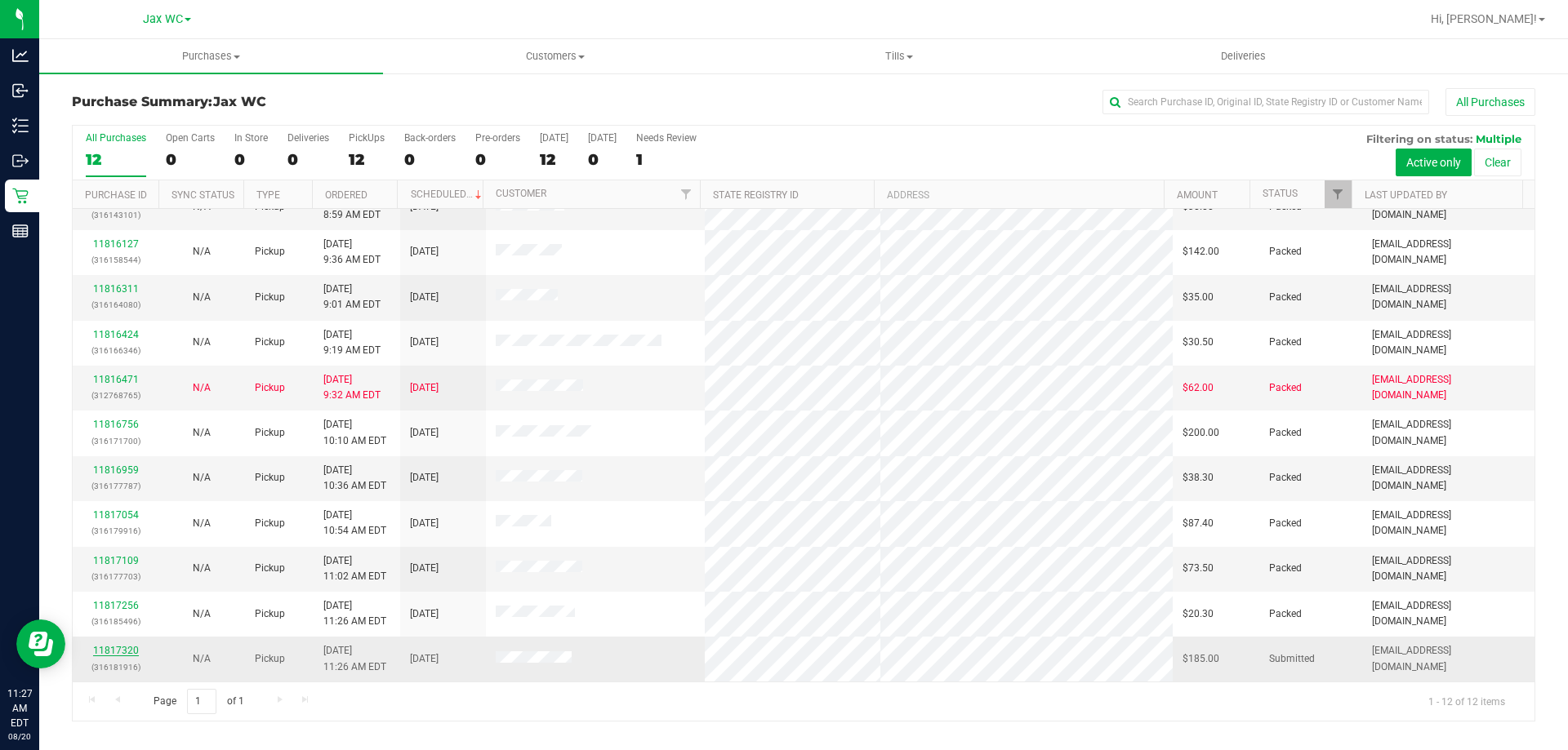
click at [135, 652] on link "11817320" at bounding box center [116, 650] width 46 height 11
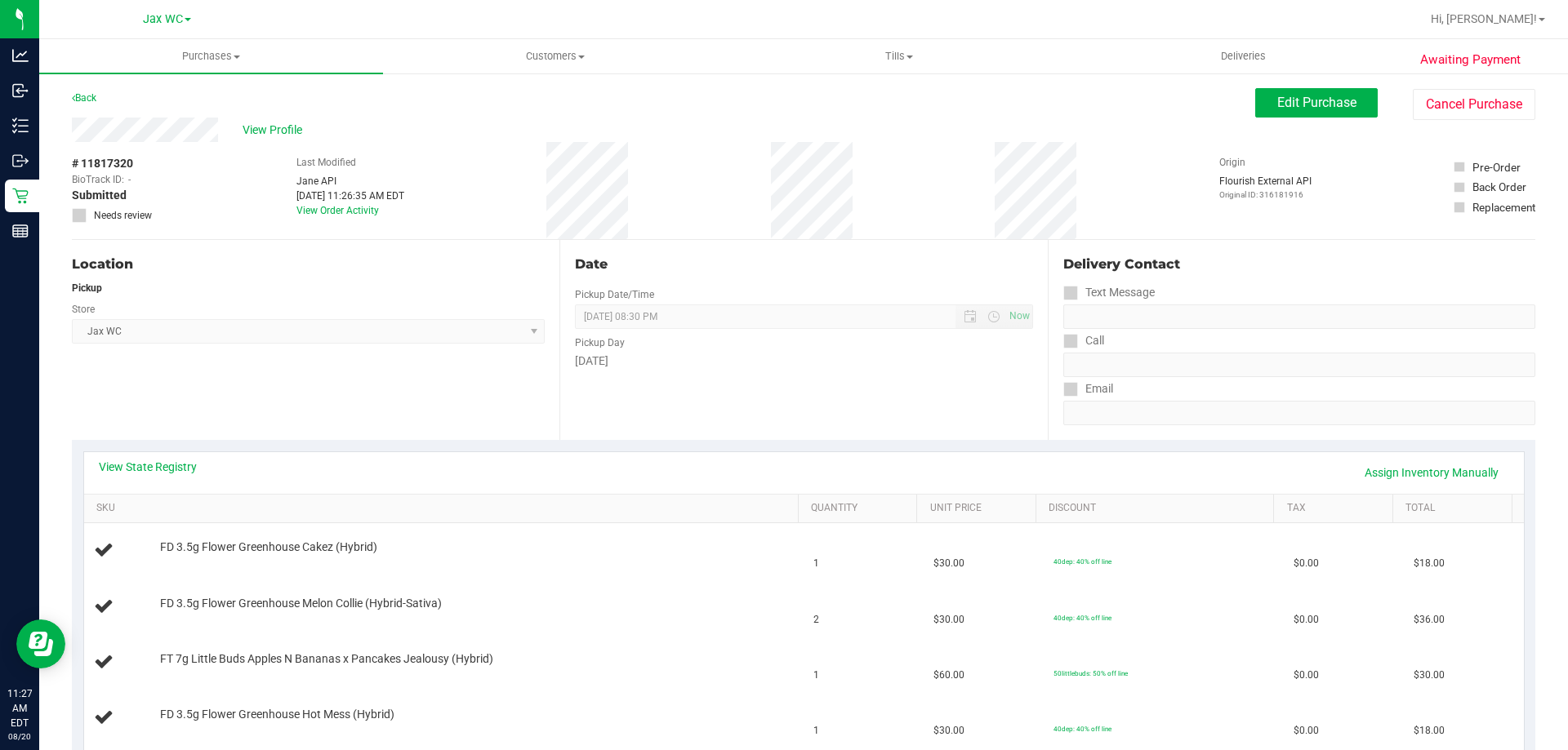
click at [1280, 121] on div "View Profile # 11817320 BioTrack ID: - Submitted Needs review Last Modified [PE…" at bounding box center [804, 178] width 1463 height 122
click at [1277, 109] on span "Edit Purchase" at bounding box center [1316, 102] width 79 height 15
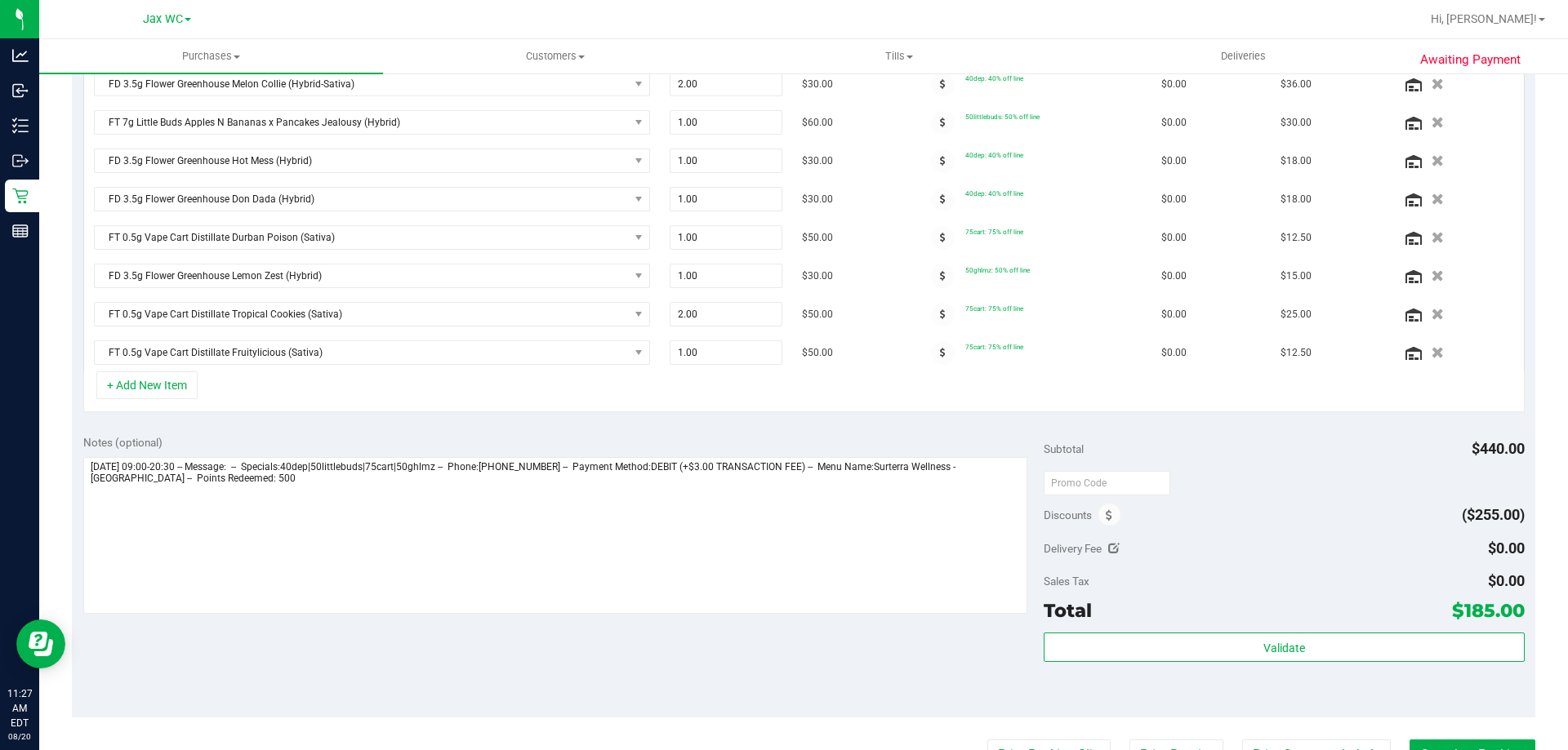
scroll to position [572, 0]
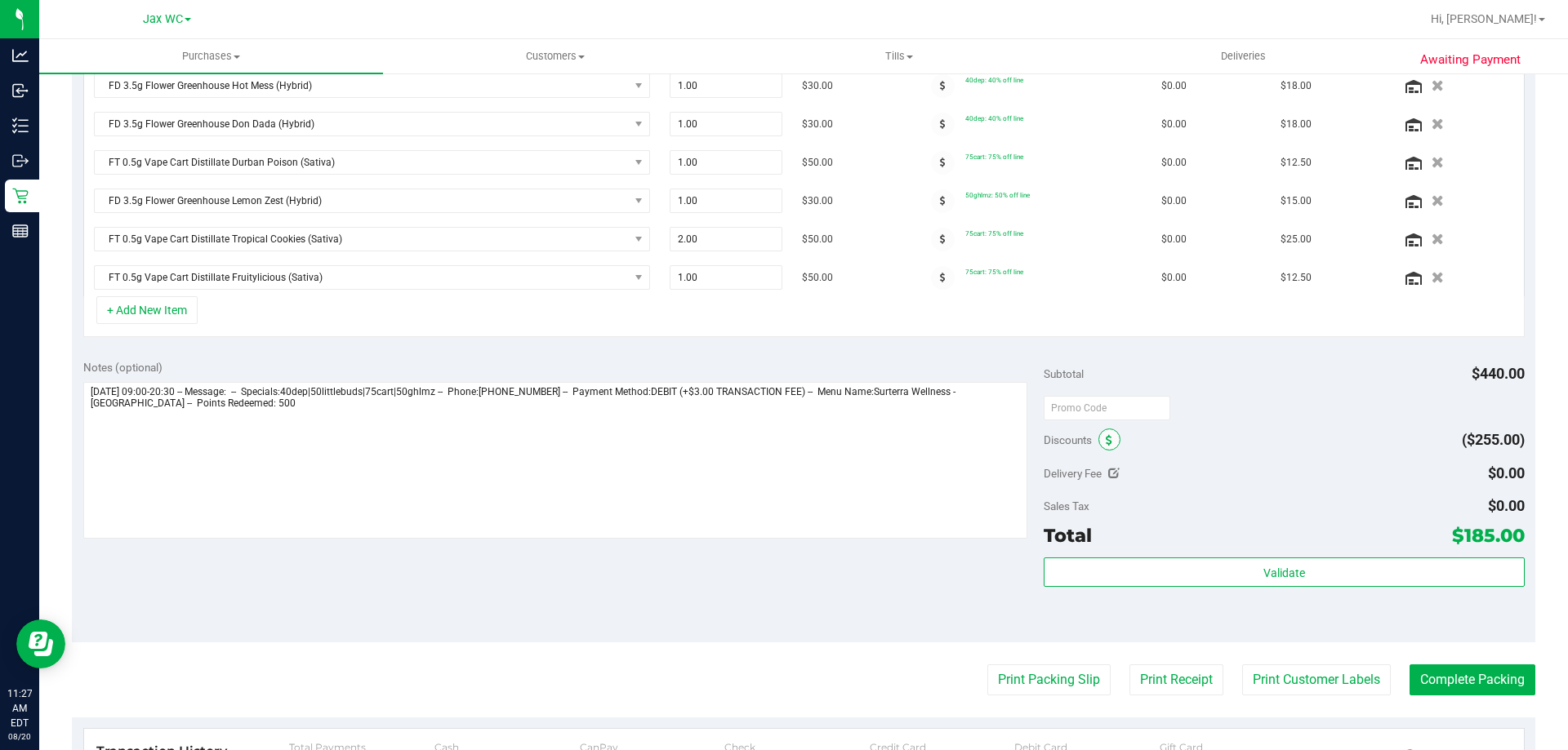
click at [1106, 437] on icon at bounding box center [1109, 440] width 7 height 11
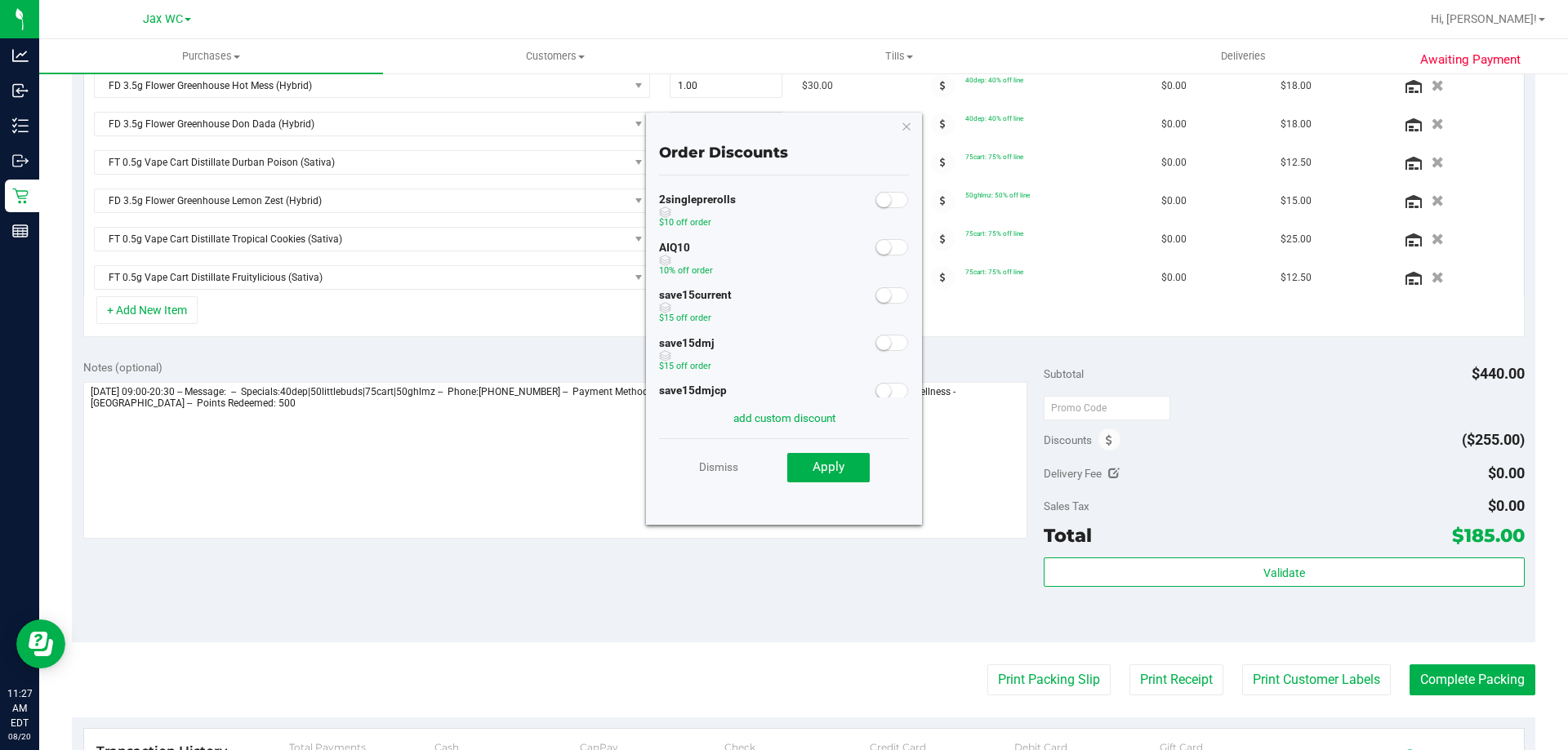
click at [883, 246] on span at bounding box center [892, 247] width 32 height 16
click at [828, 468] on span "Apply" at bounding box center [828, 466] width 31 height 14
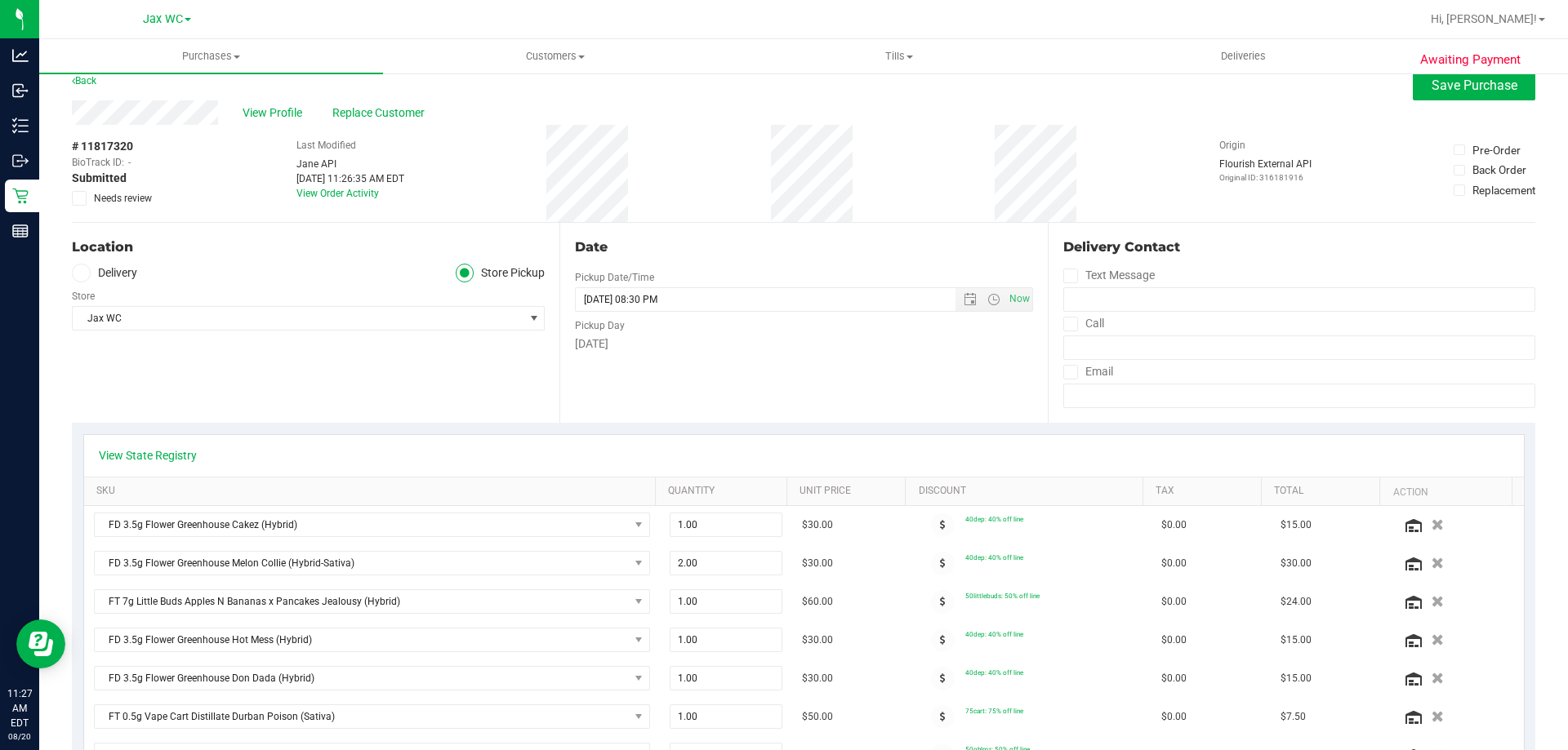
scroll to position [0, 0]
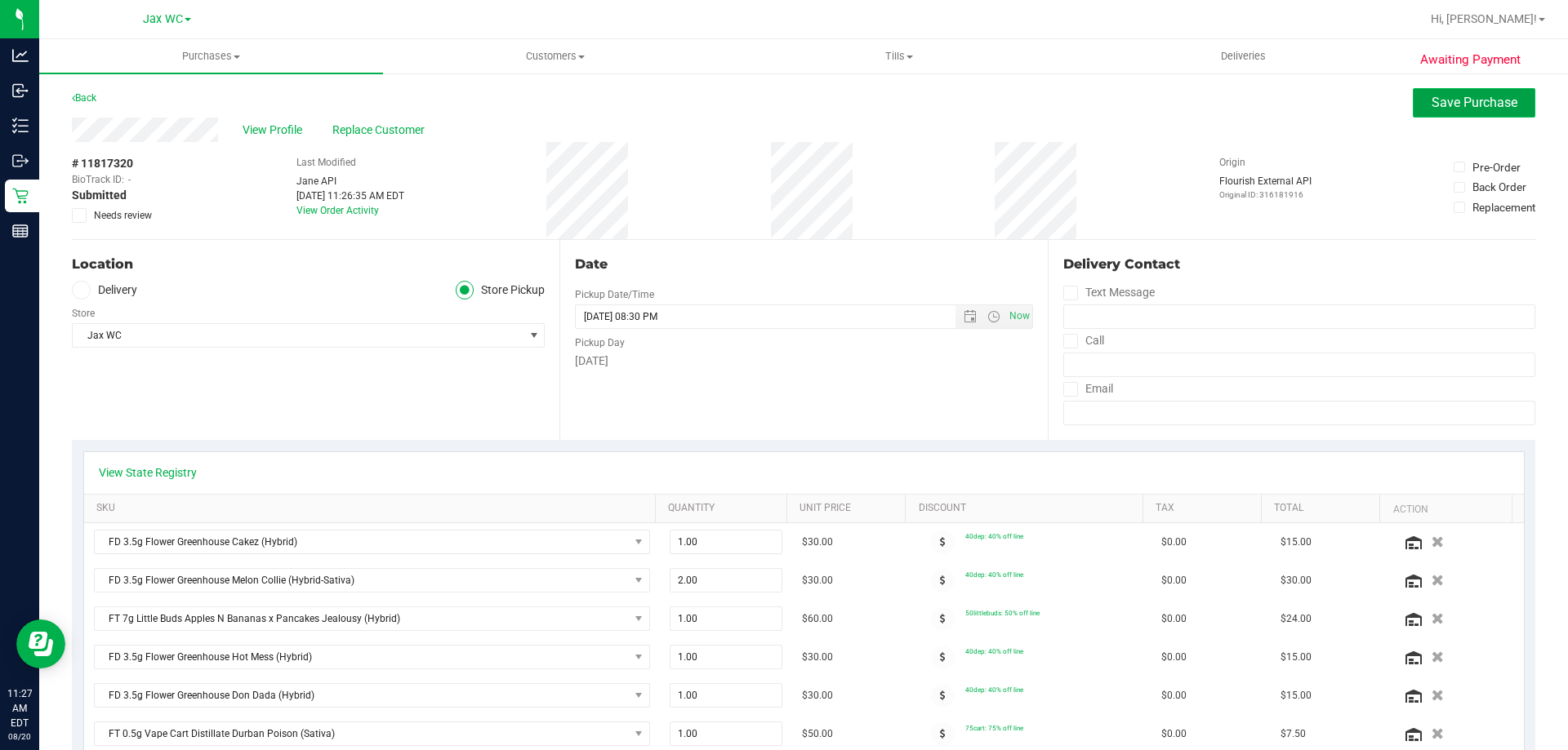
click at [1459, 113] on button "Save Purchase" at bounding box center [1474, 103] width 122 height 30
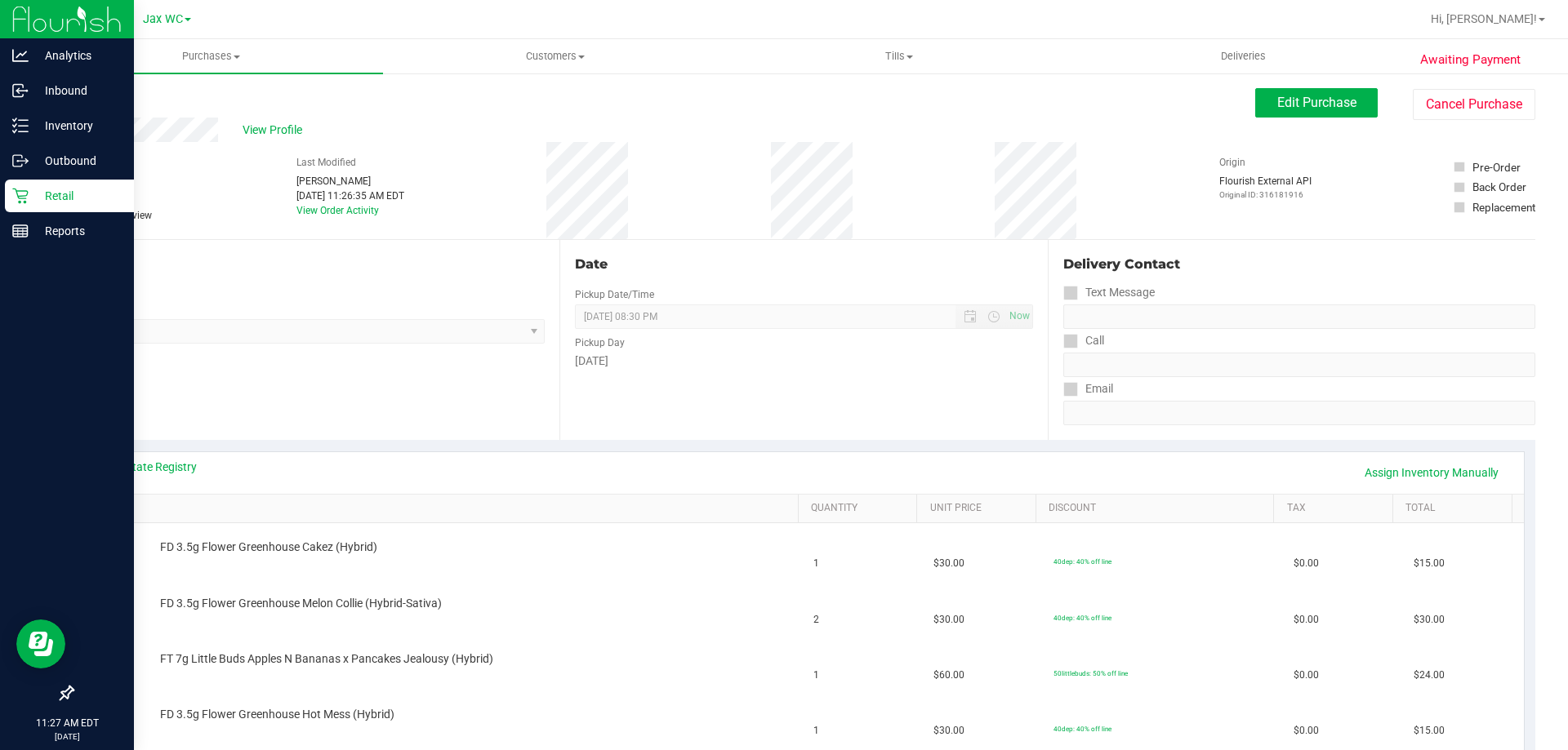
click at [62, 197] on p "Retail" at bounding box center [77, 195] width 98 height 20
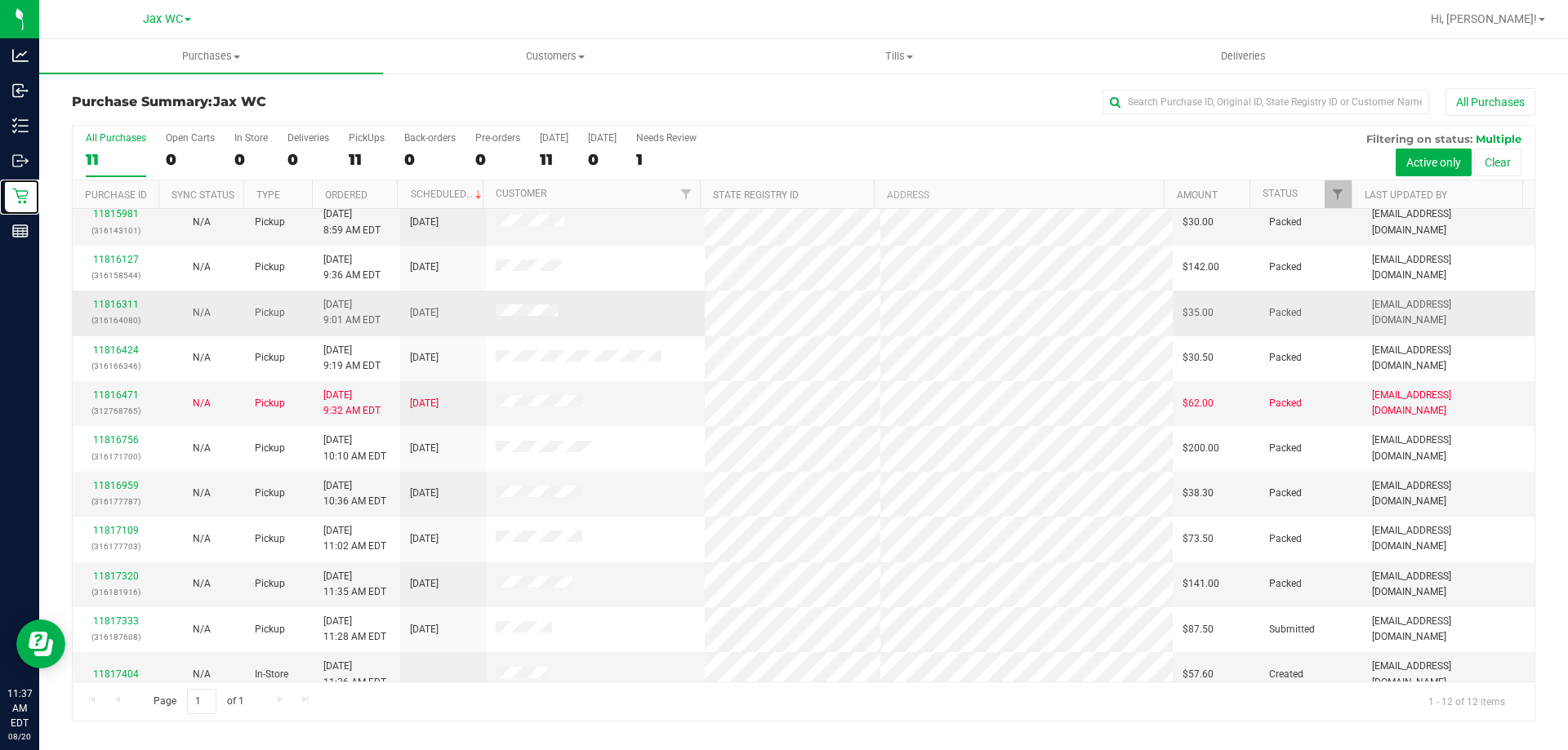
scroll to position [70, 0]
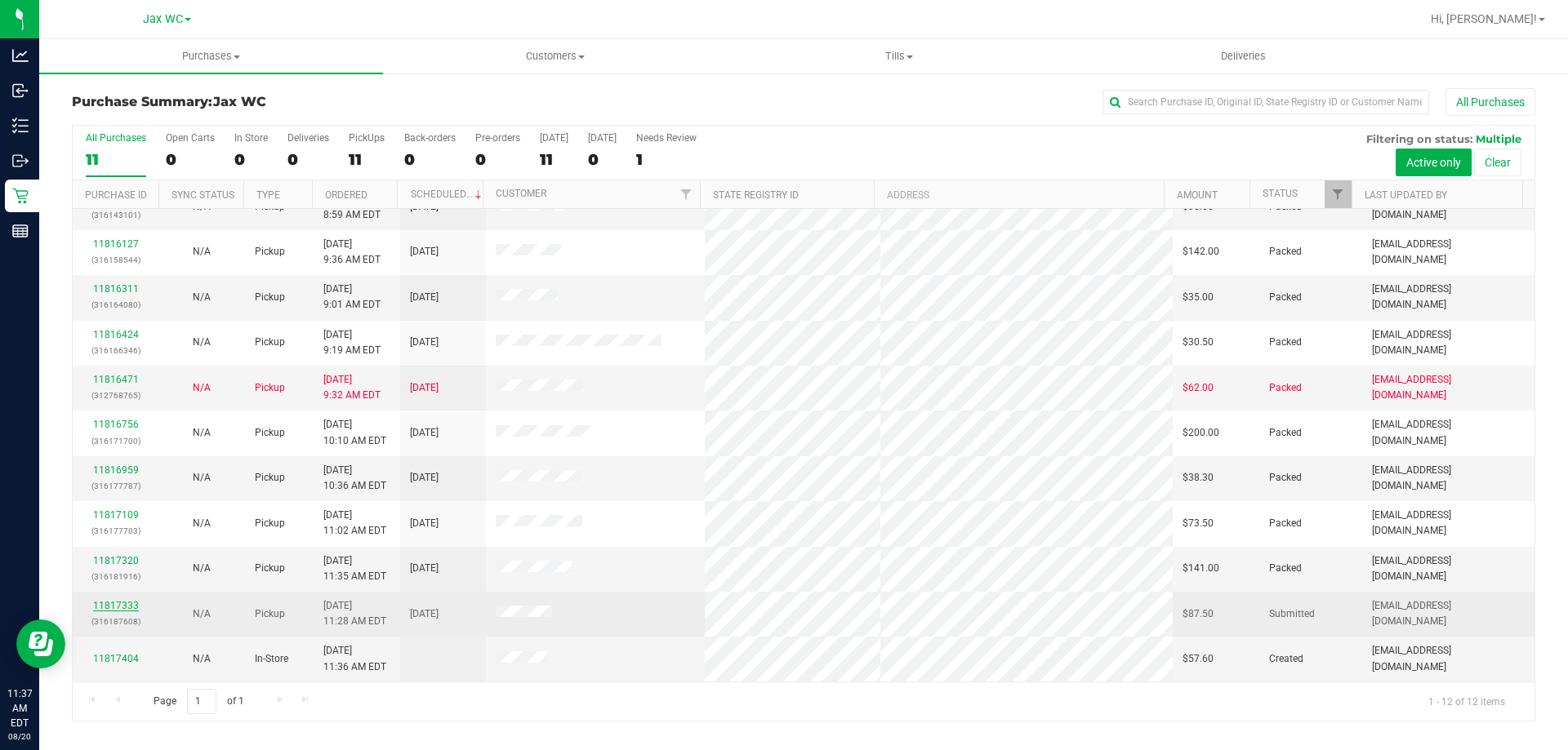
click at [131, 606] on link "11817333" at bounding box center [116, 605] width 46 height 11
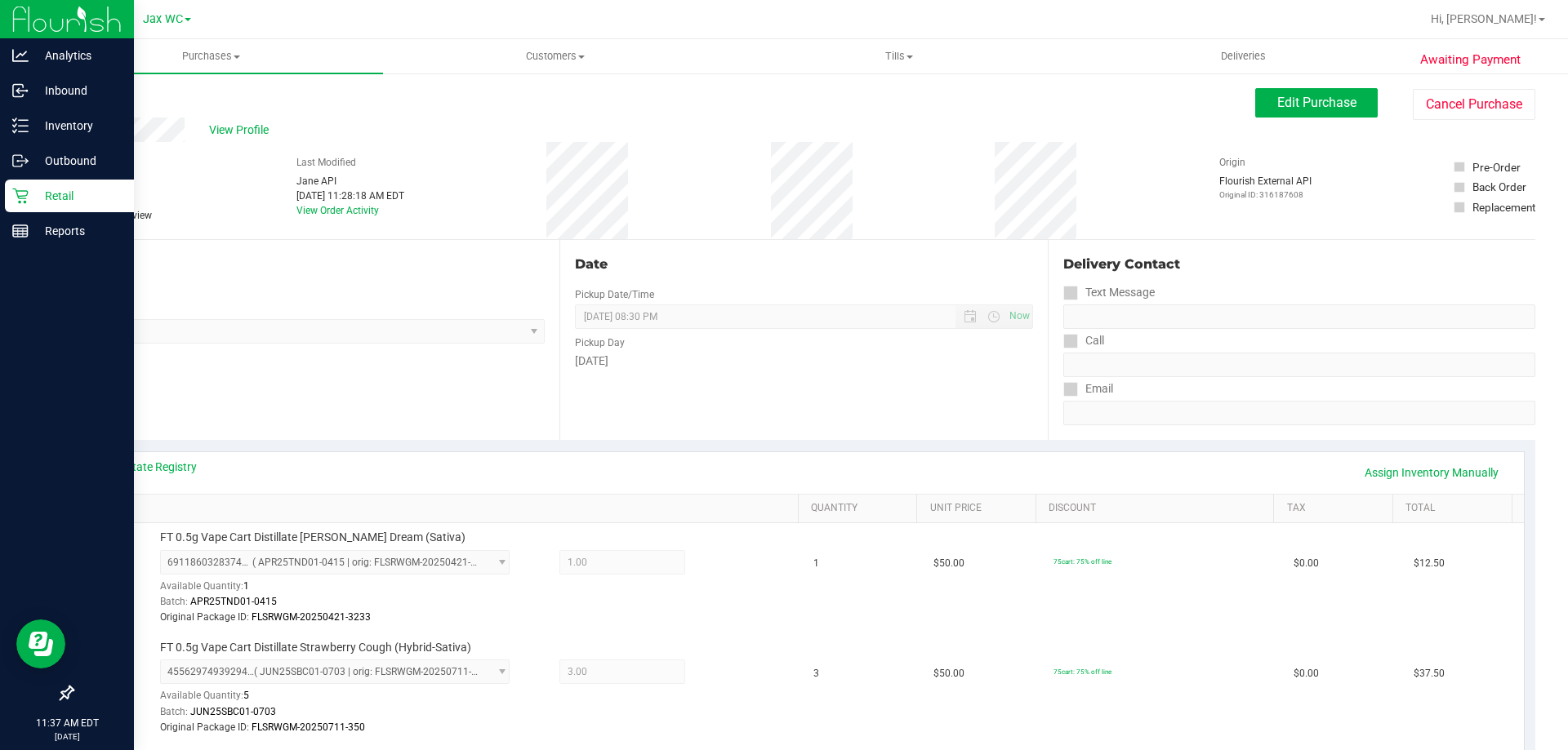
click at [33, 196] on p "Retail" at bounding box center [77, 195] width 98 height 20
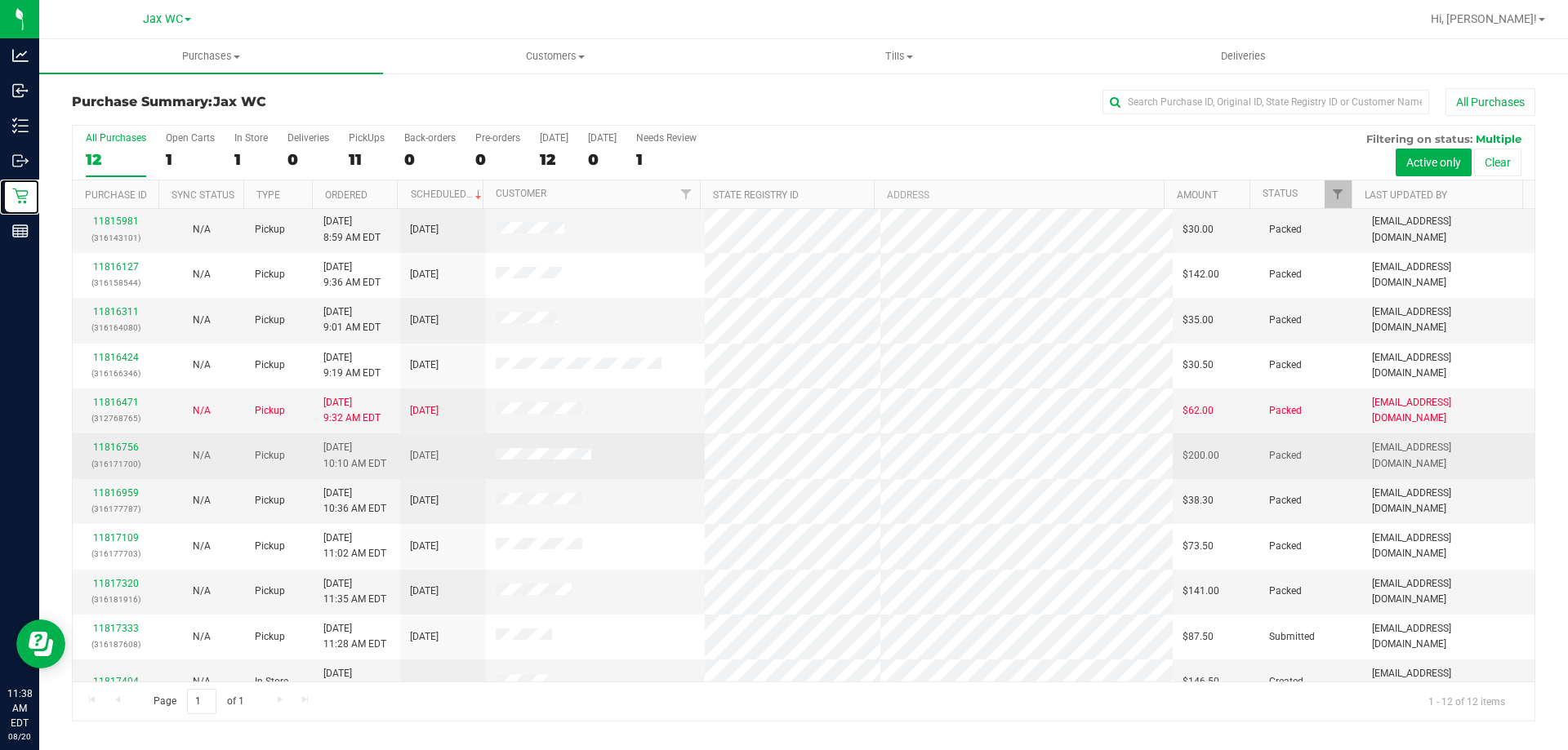
scroll to position [70, 0]
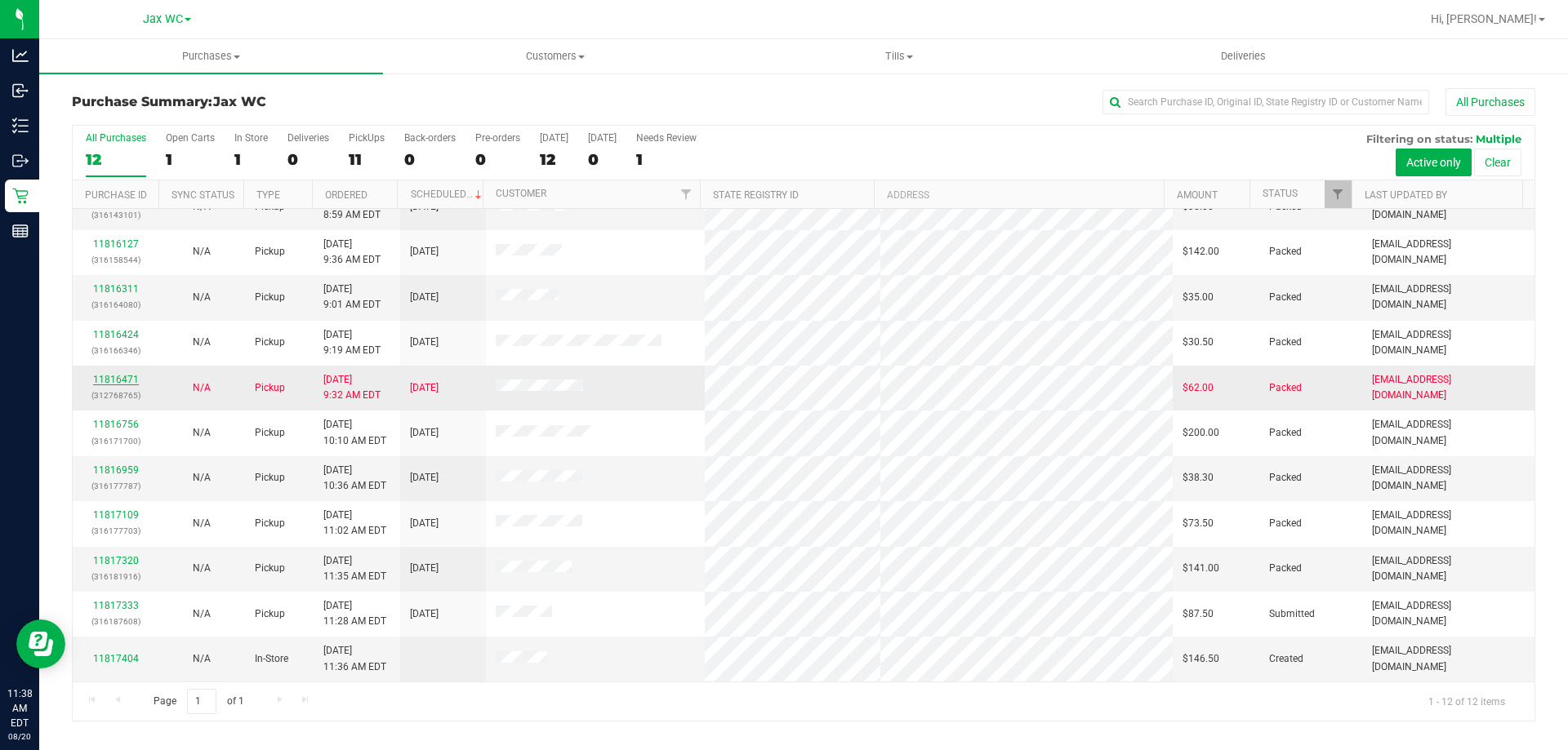
click at [107, 376] on link "11816471" at bounding box center [116, 379] width 46 height 11
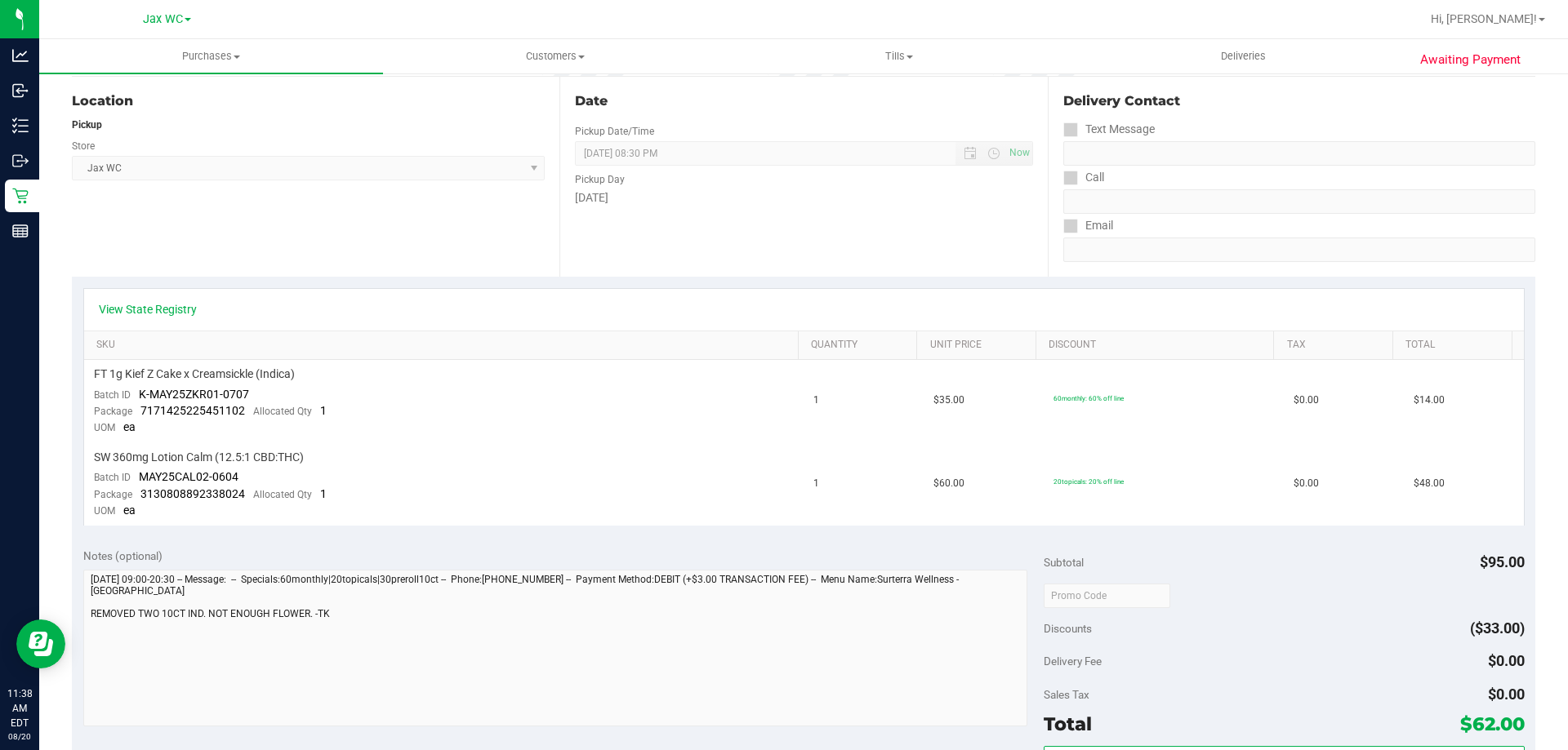
scroll to position [82, 0]
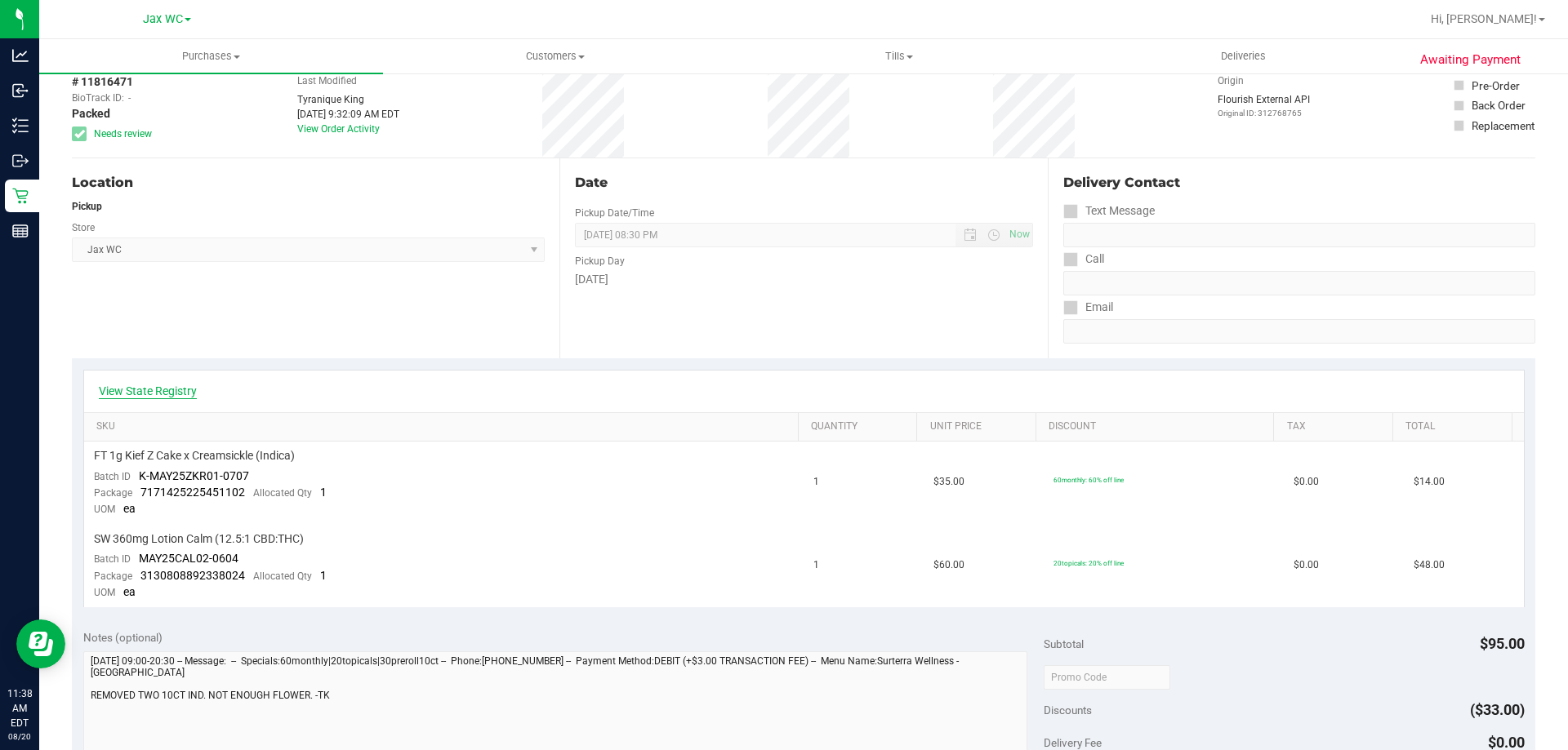
click at [182, 394] on link "View State Registry" at bounding box center [147, 391] width 98 height 16
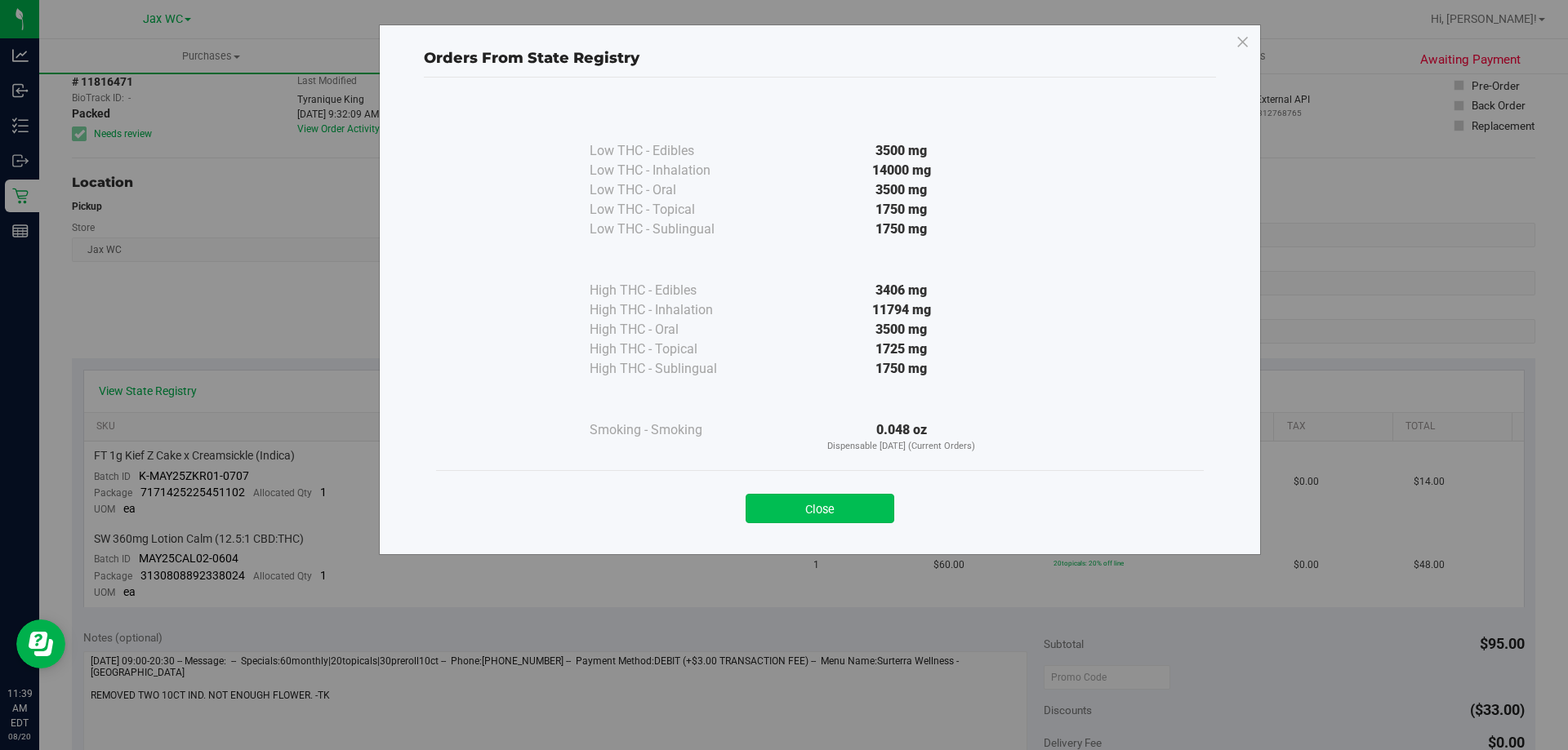
click at [839, 510] on button "Close" at bounding box center [819, 508] width 149 height 30
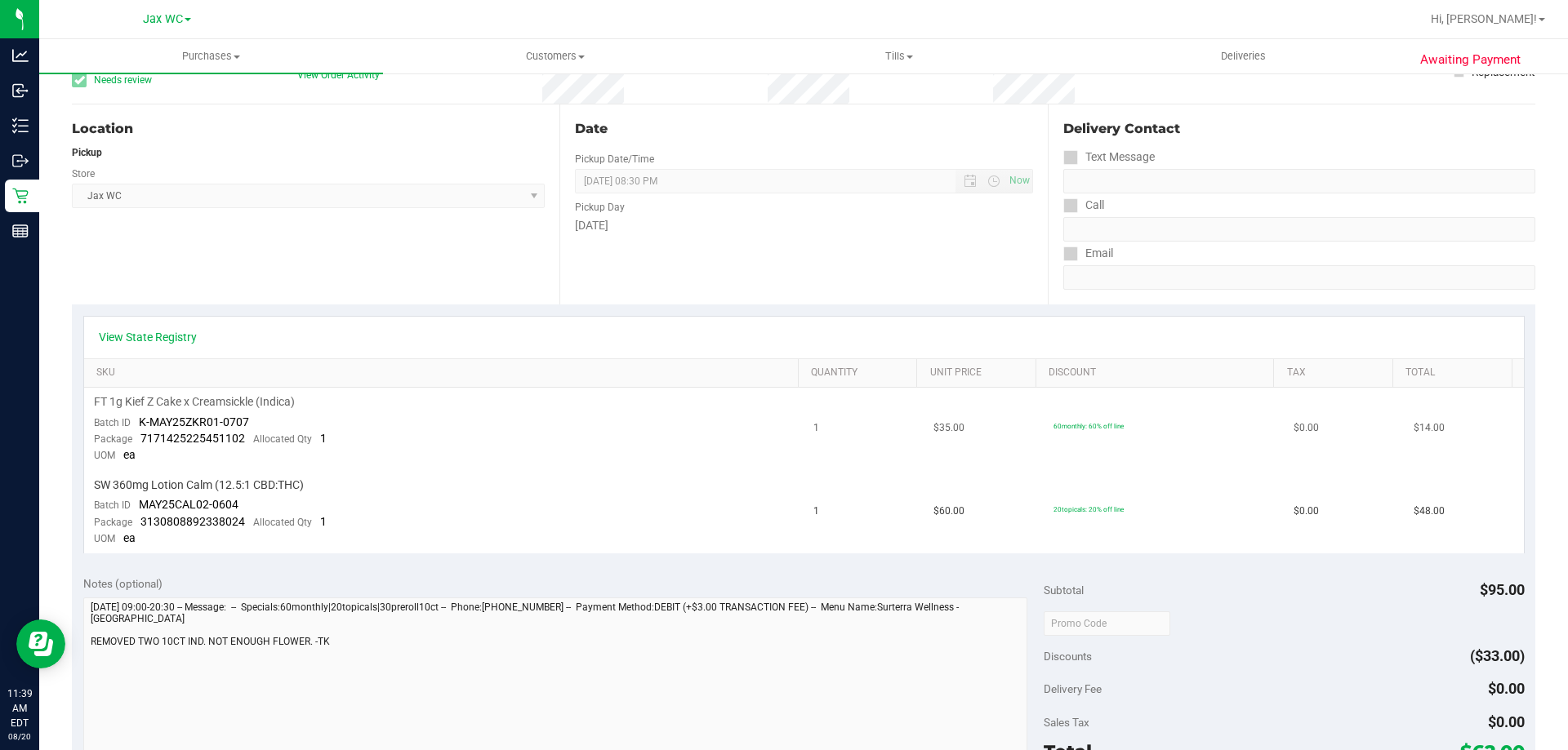
scroll to position [0, 0]
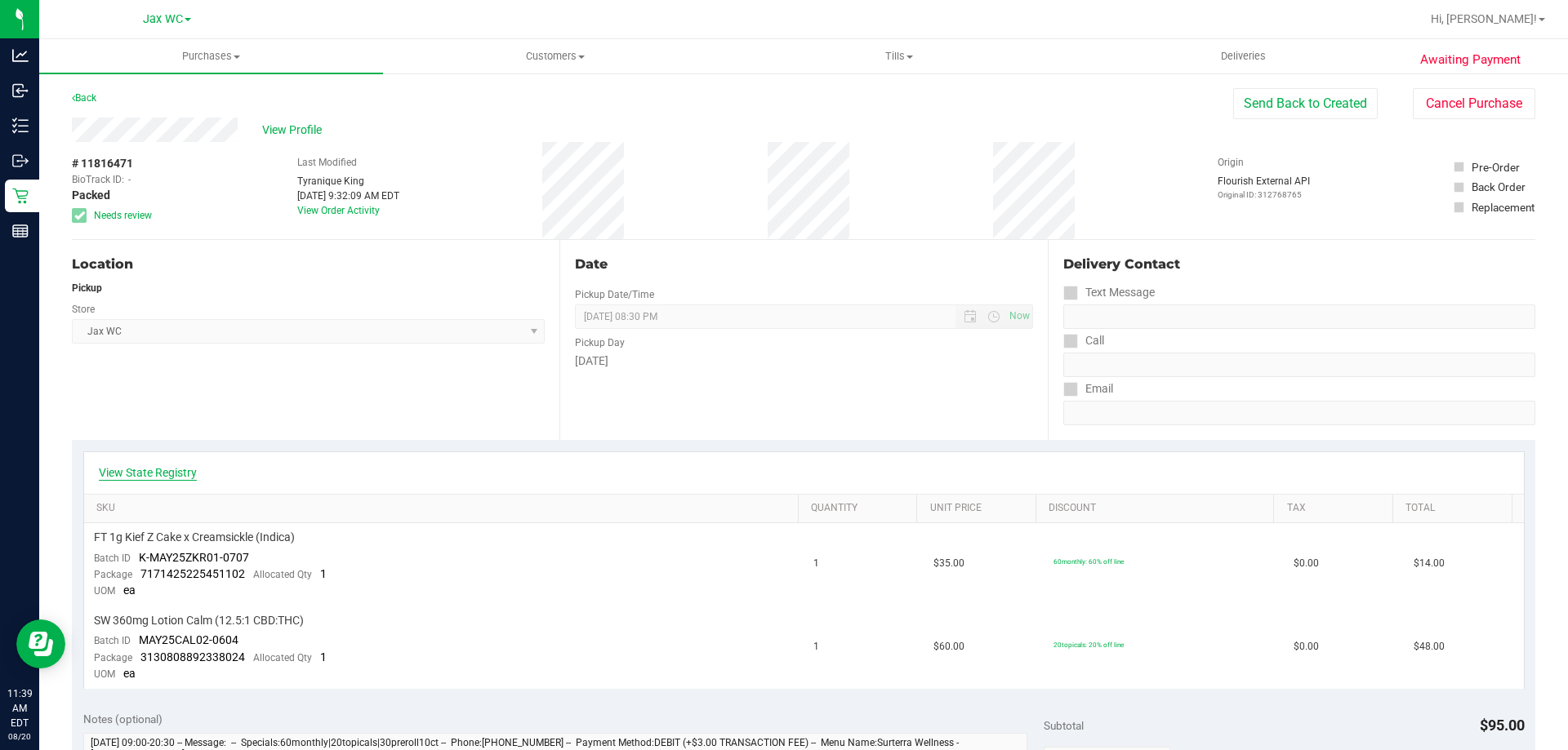
click at [178, 477] on link "View State Registry" at bounding box center [147, 472] width 98 height 16
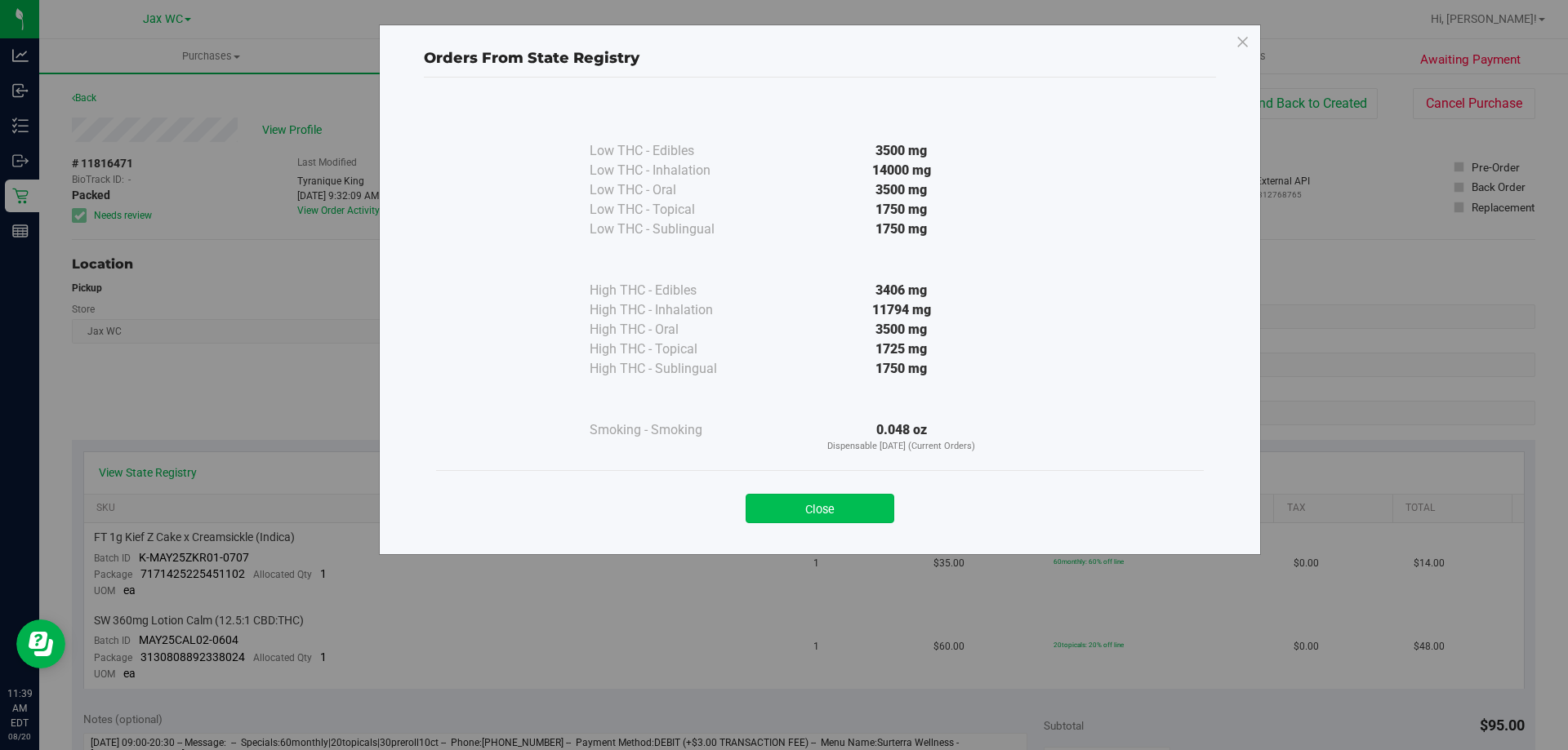
click at [807, 508] on button "Close" at bounding box center [819, 508] width 149 height 30
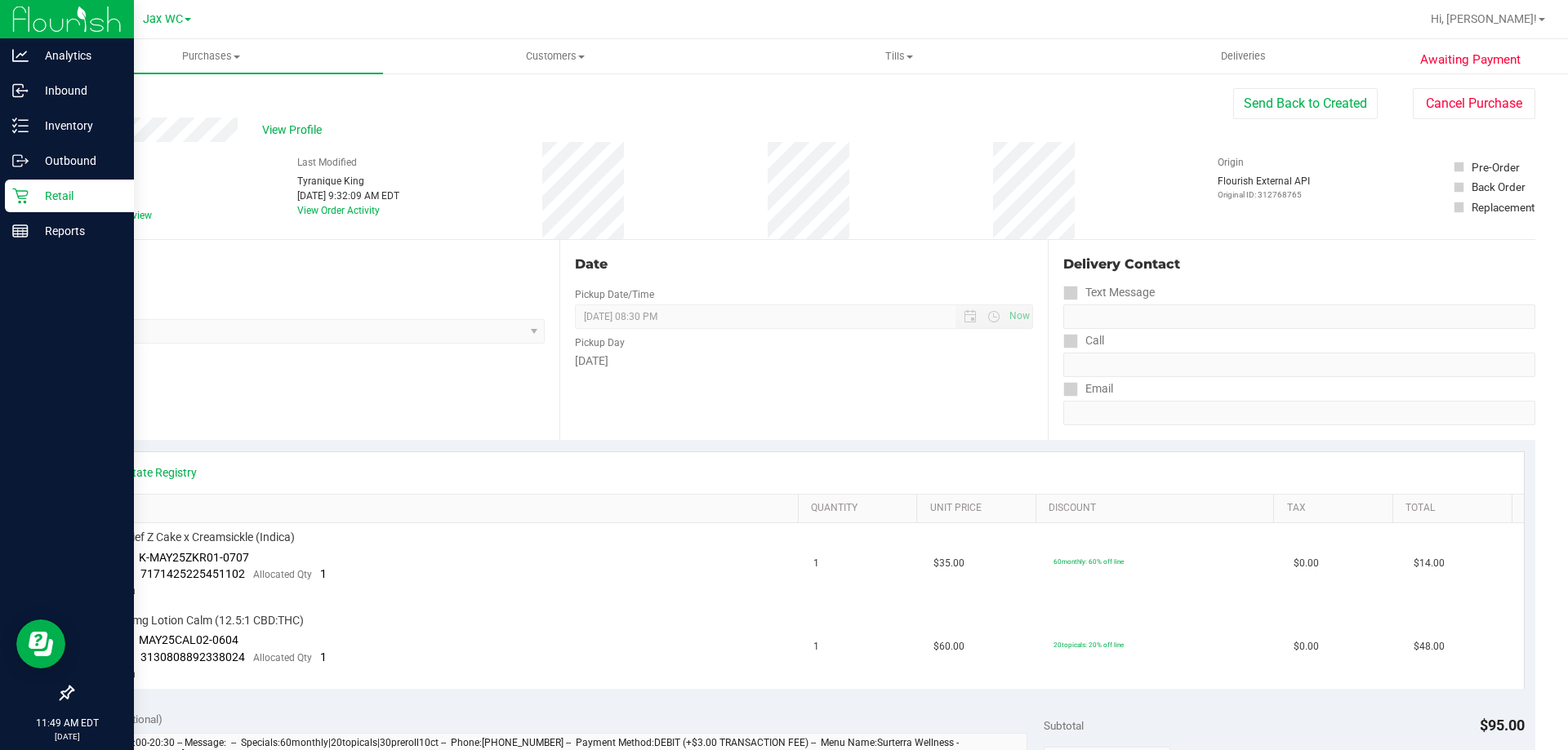
click at [31, 200] on p "Retail" at bounding box center [77, 195] width 98 height 20
